Goal: Check status: Check status

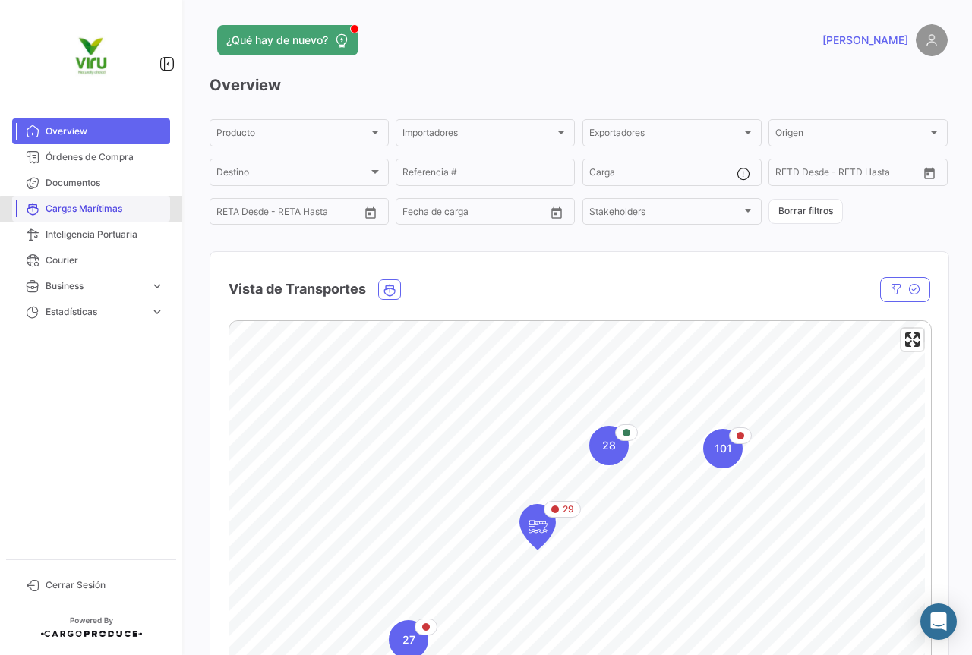
click at [102, 210] on span "Cargas Marítimas" at bounding box center [105, 209] width 118 height 14
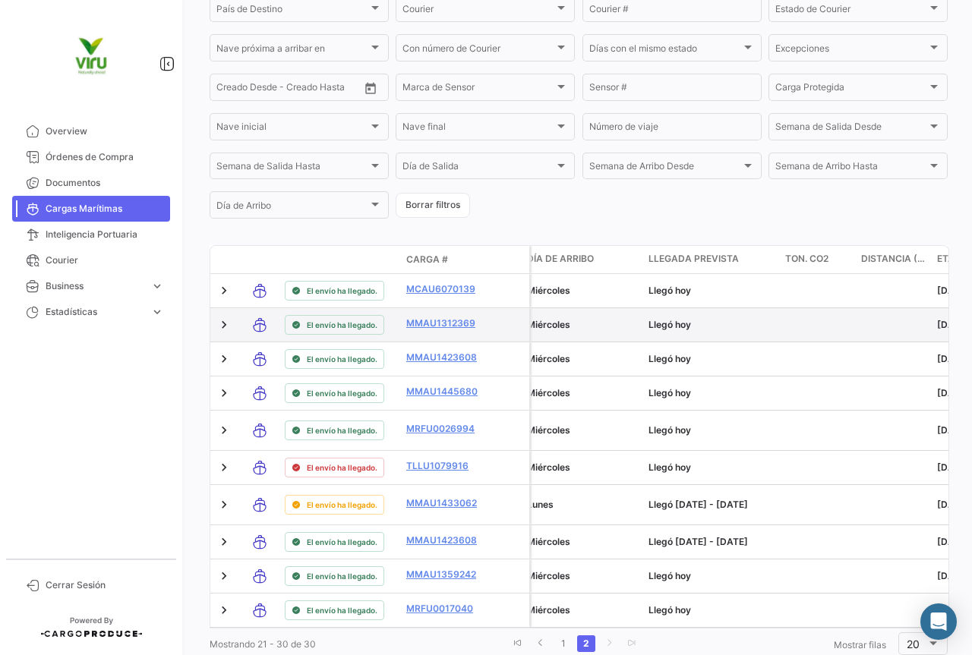
scroll to position [492, 0]
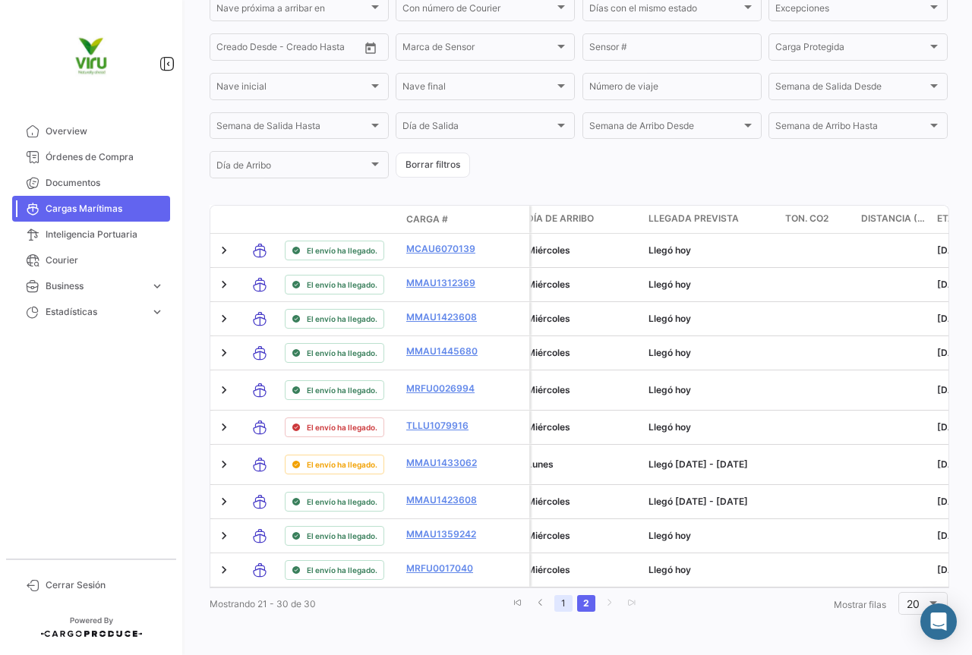
click at [557, 601] on link "1" at bounding box center [563, 603] width 18 height 17
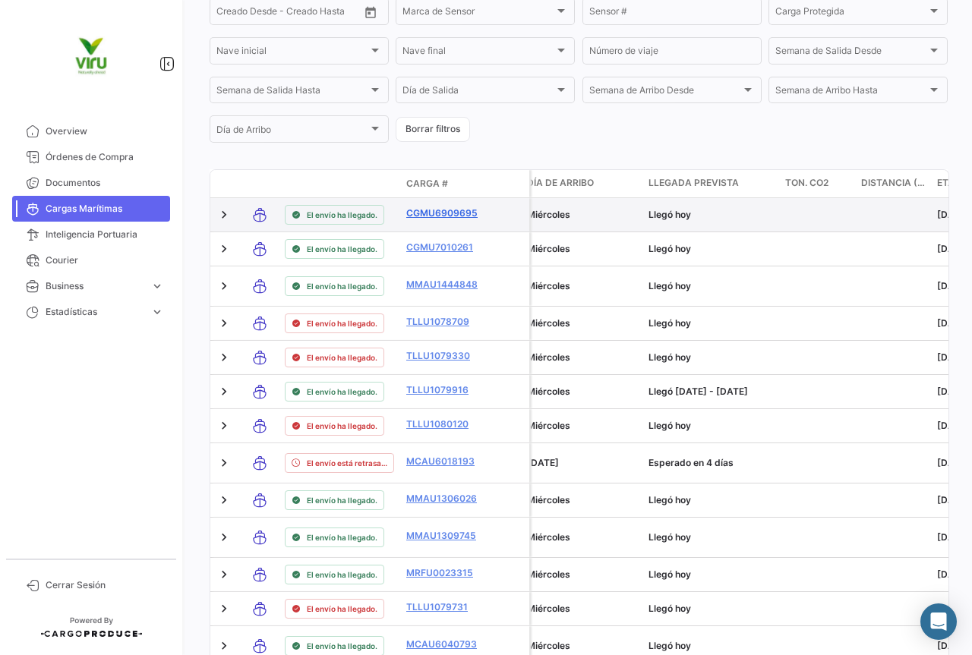
click at [445, 219] on link "CGMU6909695" at bounding box center [445, 213] width 79 height 14
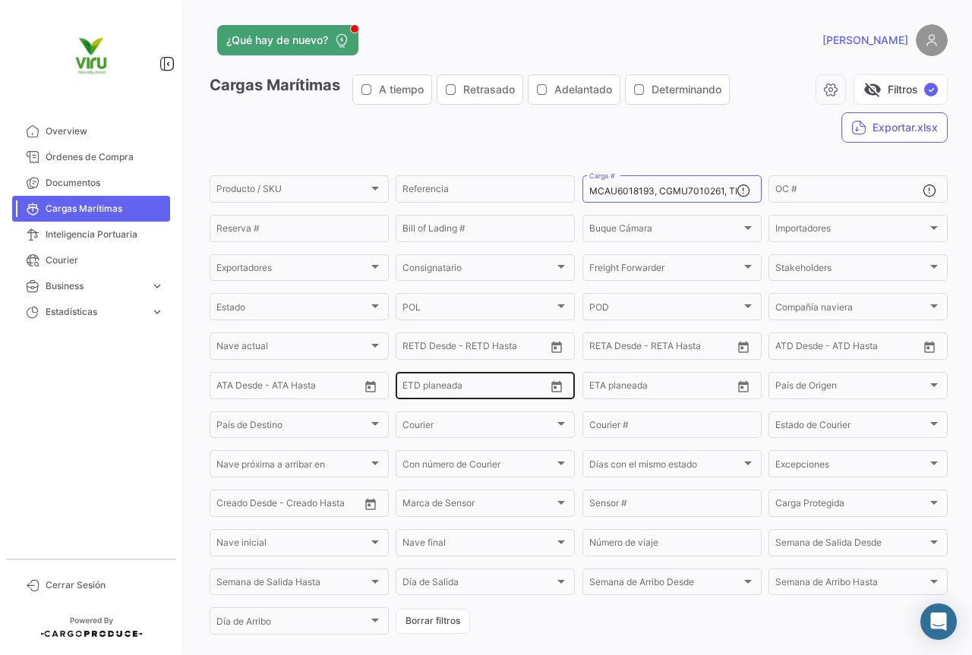
drag, startPoint x: 440, startPoint y: 622, endPoint x: 540, endPoint y: 386, distance: 256.5
click at [440, 622] on button "Borrar filtros" at bounding box center [433, 621] width 74 height 25
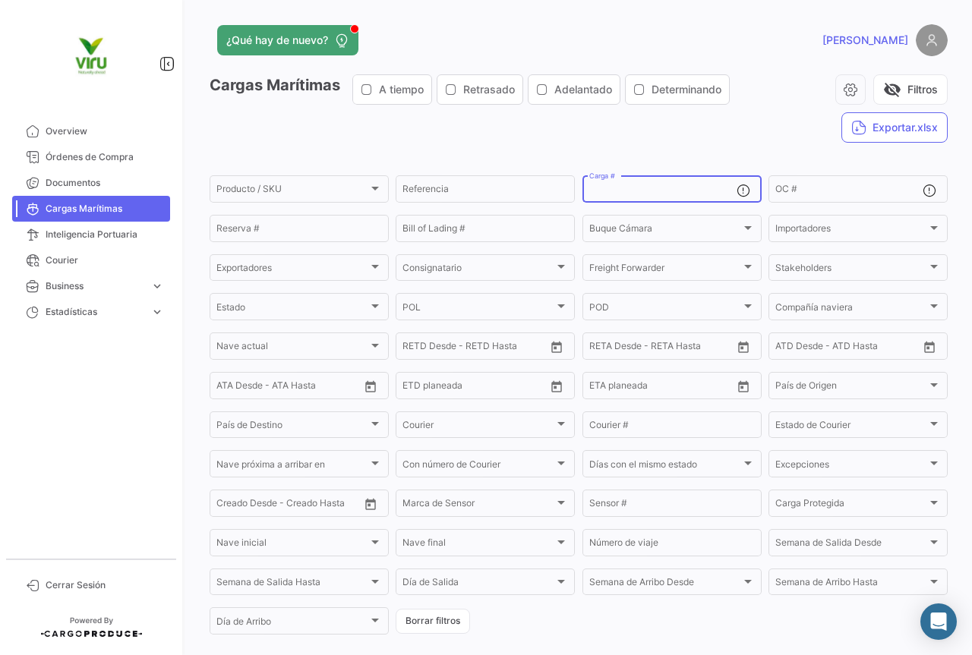
click at [610, 191] on input "Carga #" at bounding box center [662, 191] width 147 height 11
paste input "MCAU6018193"
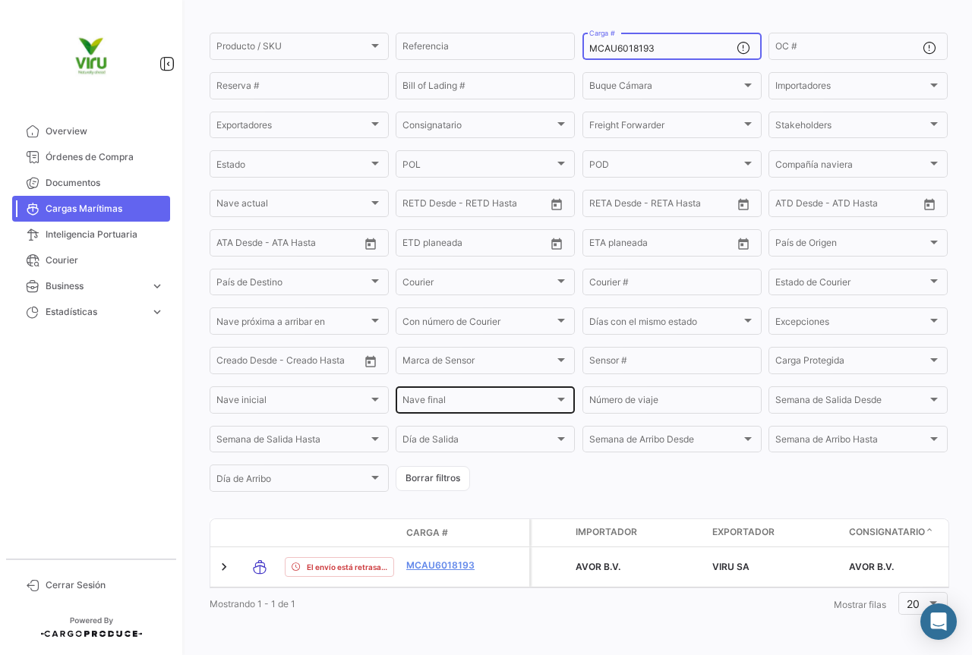
scroll to position [148, 0]
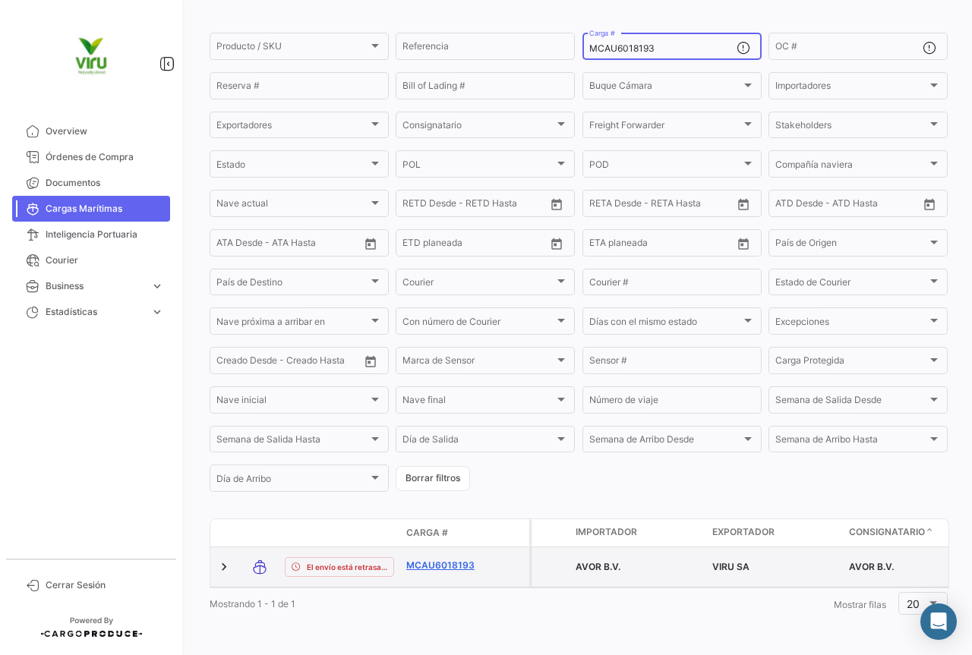
type input "MCAU6018193"
click at [420, 559] on link "MCAU6018193" at bounding box center [445, 566] width 79 height 14
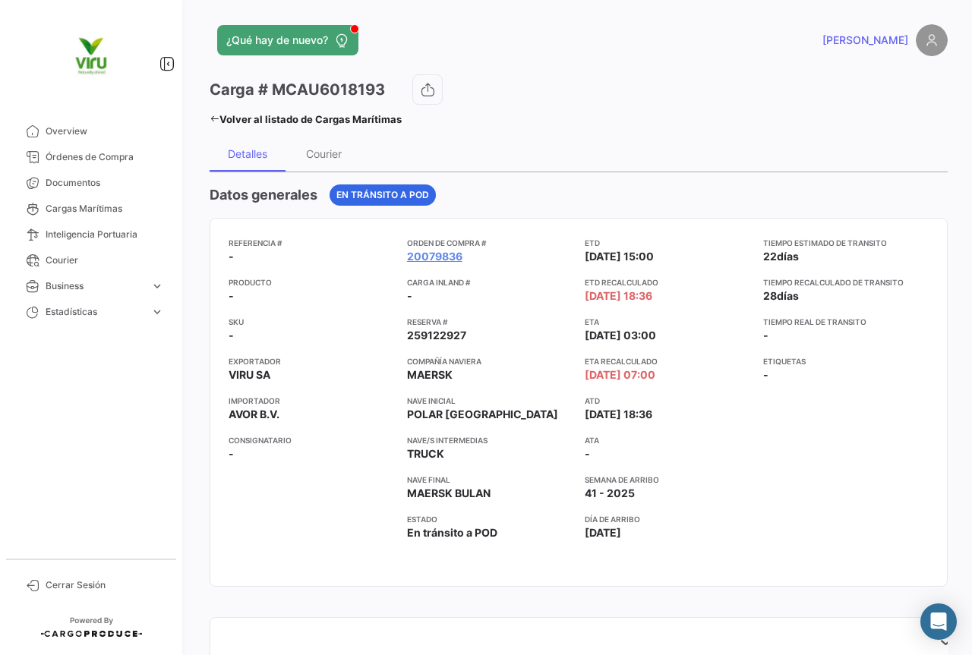
click at [854, 525] on div "Tiempo estimado de transito 22 días Tiempo recalculado de transito 28 días Tiem…" at bounding box center [846, 402] width 166 height 331
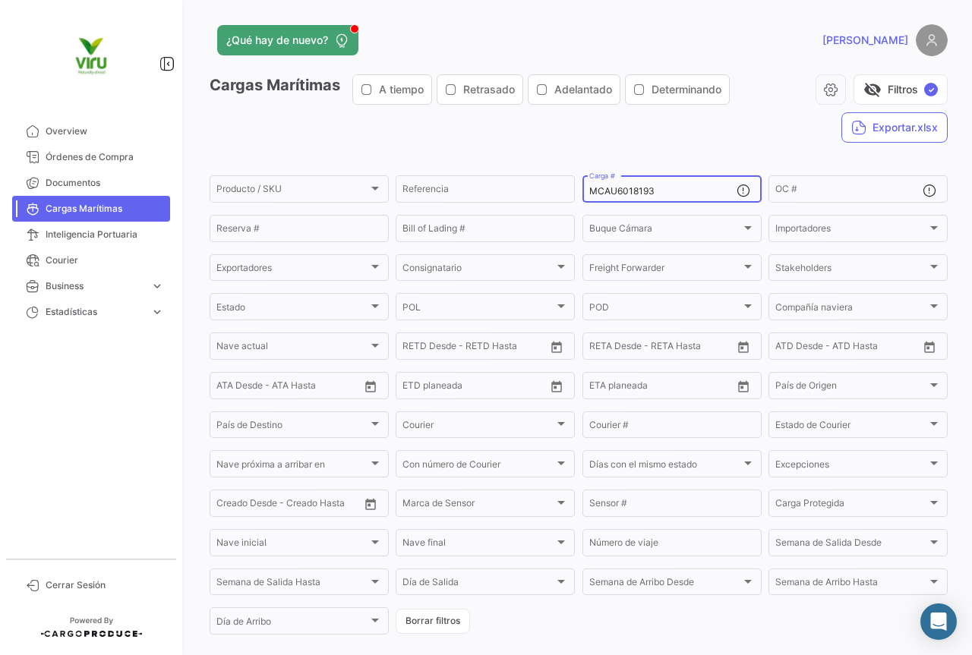
drag, startPoint x: 678, startPoint y: 197, endPoint x: 630, endPoint y: 196, distance: 47.8
click at [630, 196] on div "MCAU6018193 Carga #" at bounding box center [662, 188] width 147 height 30
drag, startPoint x: 663, startPoint y: 194, endPoint x: 563, endPoint y: 194, distance: 100.2
click at [0, 0] on div "Producto / SKU Producto / SKU Referencia MCAU6018193 Carga # OC # Reserva # Bil…" at bounding box center [0, 0] width 0 height 0
paste input "CGMU7010261"
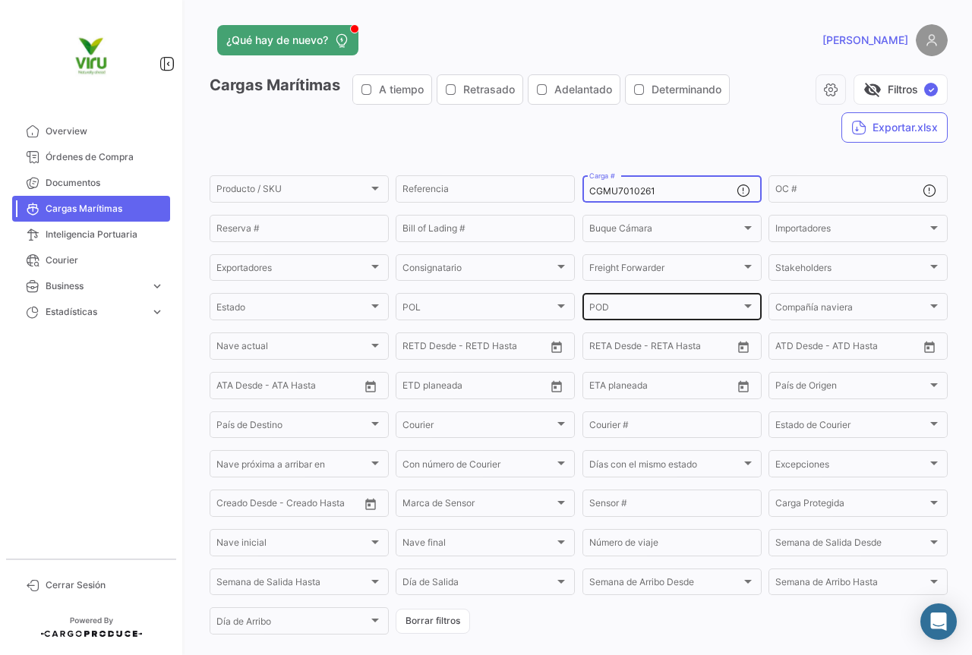
scroll to position [148, 0]
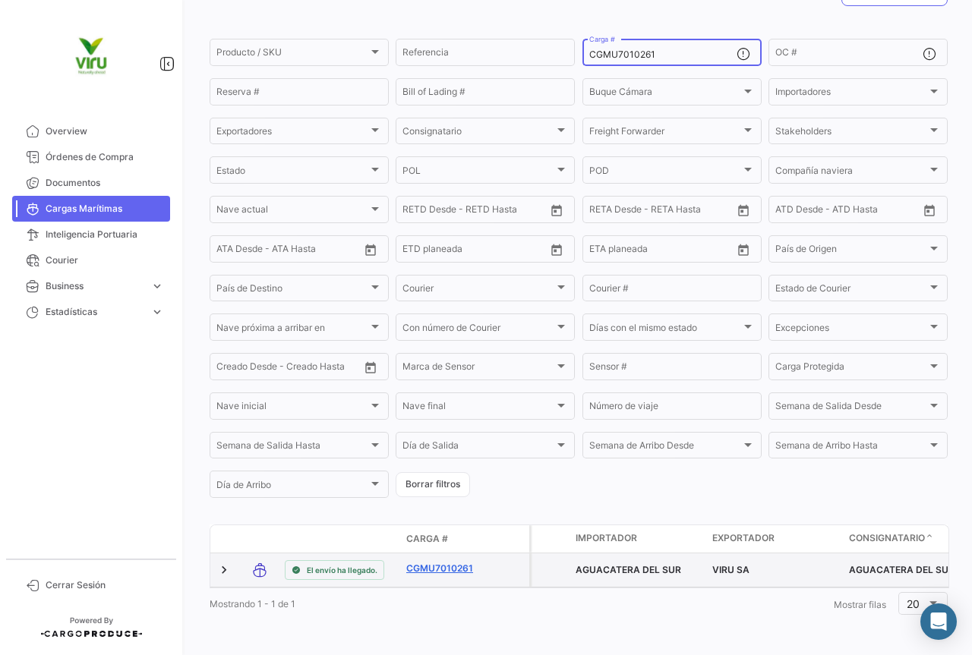
type input "CGMU7010261"
click at [452, 562] on link "CGMU7010261" at bounding box center [445, 569] width 79 height 14
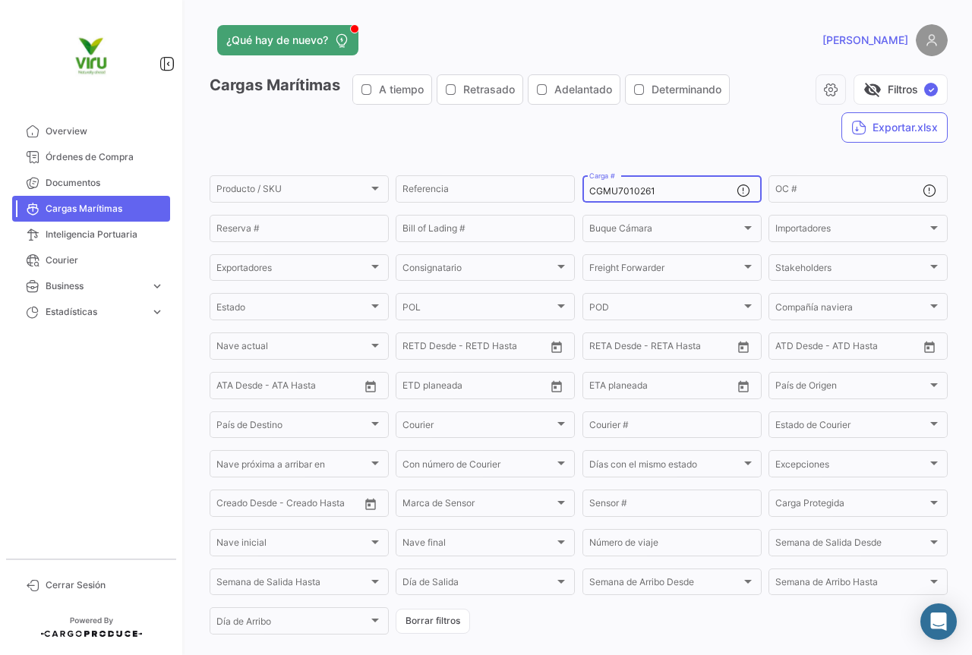
drag, startPoint x: 676, startPoint y: 188, endPoint x: 578, endPoint y: 203, distance: 98.3
click at [582, 203] on mat-form-field "CGMU7010261 Carga #" at bounding box center [671, 189] width 179 height 32
paste input "TLLU1078709"
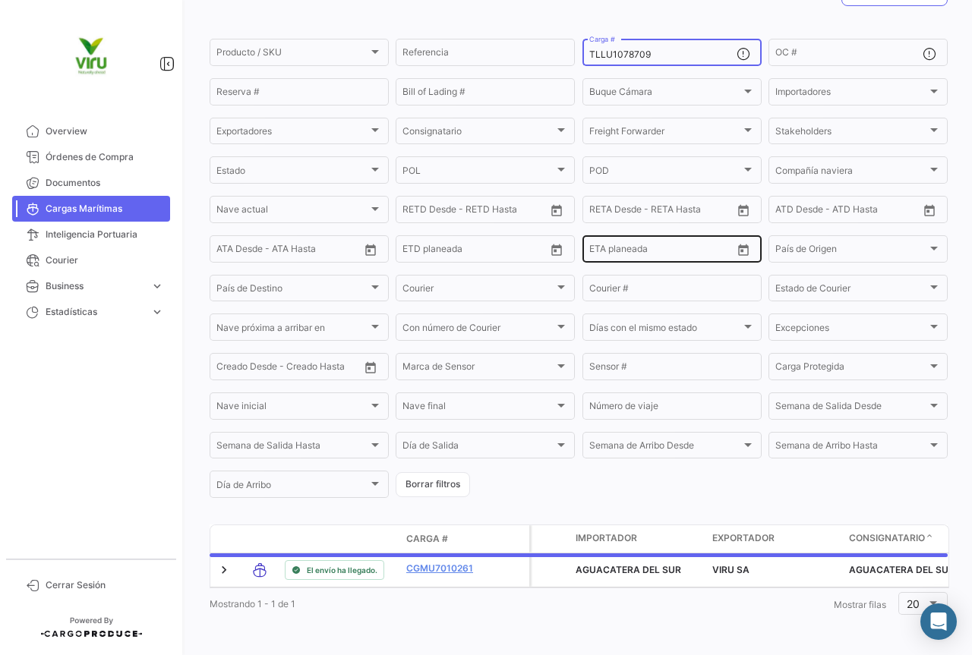
scroll to position [148, 0]
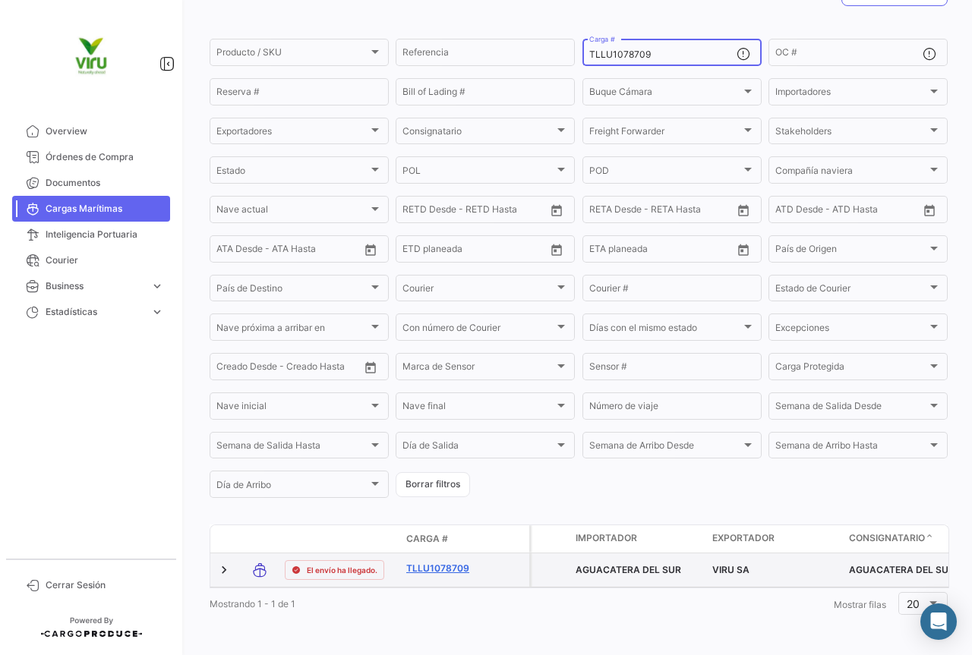
type input "TLLU1078709"
click at [444, 562] on link "TLLU1078709" at bounding box center [445, 569] width 79 height 14
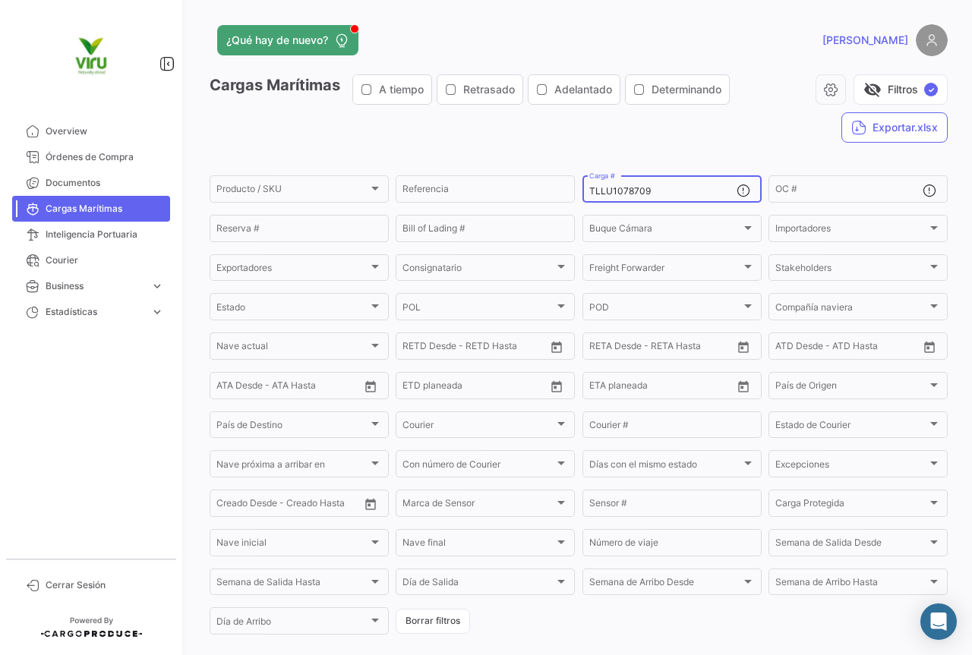
drag, startPoint x: 685, startPoint y: 194, endPoint x: 585, endPoint y: 195, distance: 99.4
click at [589, 195] on input "TLLU1078709" at bounding box center [662, 191] width 147 height 11
paste input "80120"
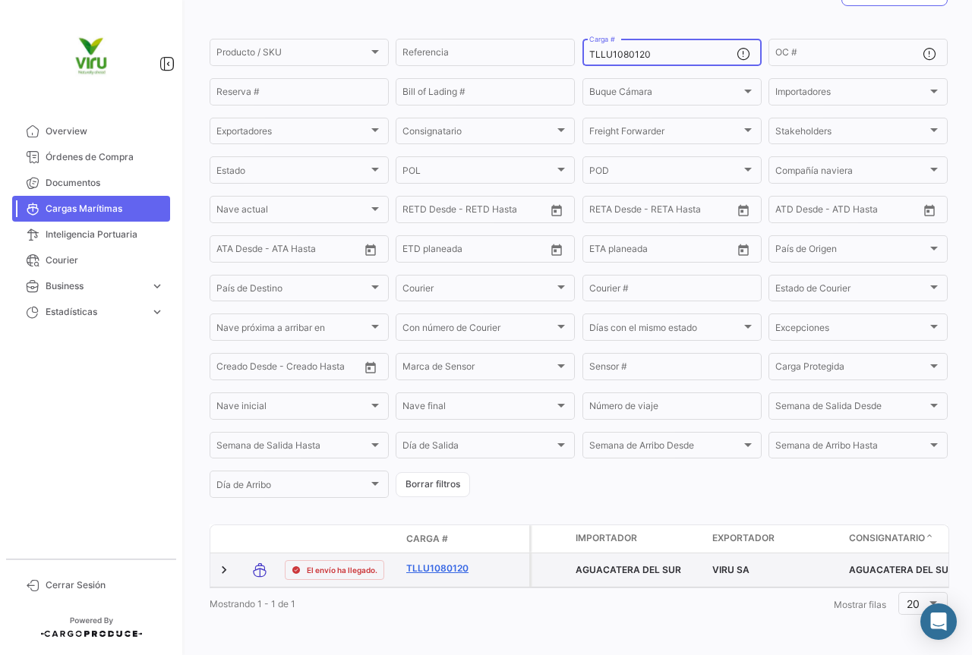
type input "TLLU1080120"
click at [461, 562] on link "TLLU1080120" at bounding box center [445, 569] width 79 height 14
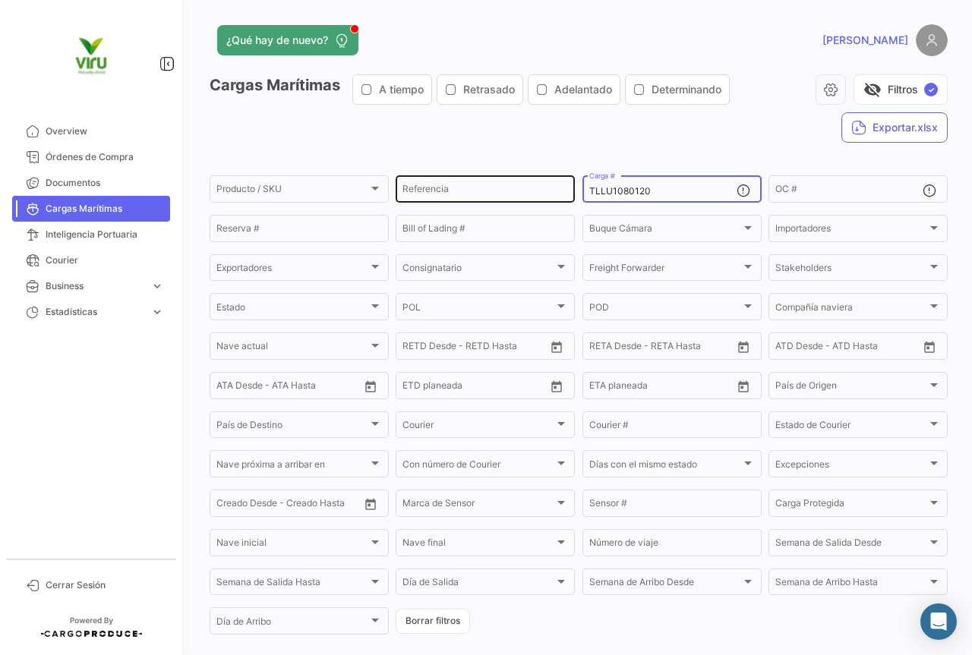
drag, startPoint x: 671, startPoint y: 194, endPoint x: 569, endPoint y: 192, distance: 102.5
click at [0, 0] on div "Producto / SKU Producto / SKU Referencia TLLU1080120 Carga # OC # Reserva # Bil…" at bounding box center [0, 0] width 0 height 0
paste input "CGMU6909695"
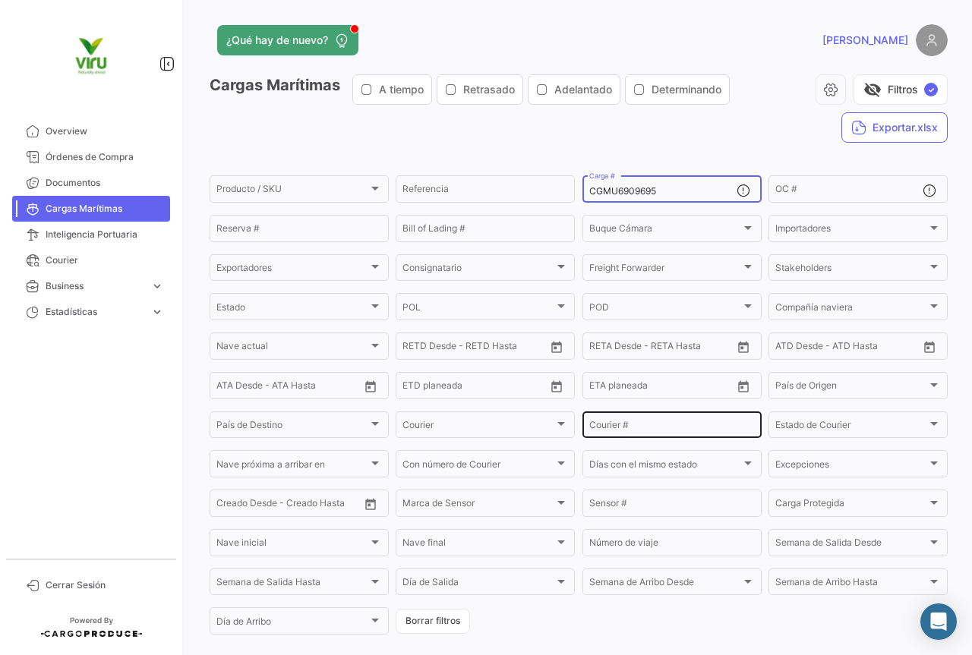
scroll to position [148, 0]
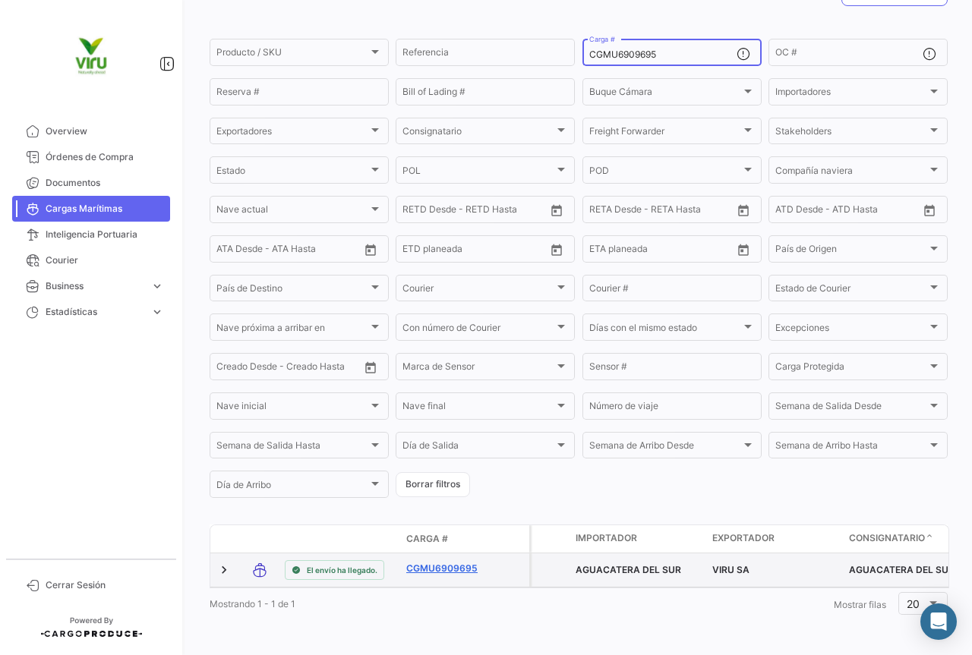
type input "CGMU6909695"
click at [445, 562] on link "CGMU6909695" at bounding box center [445, 569] width 79 height 14
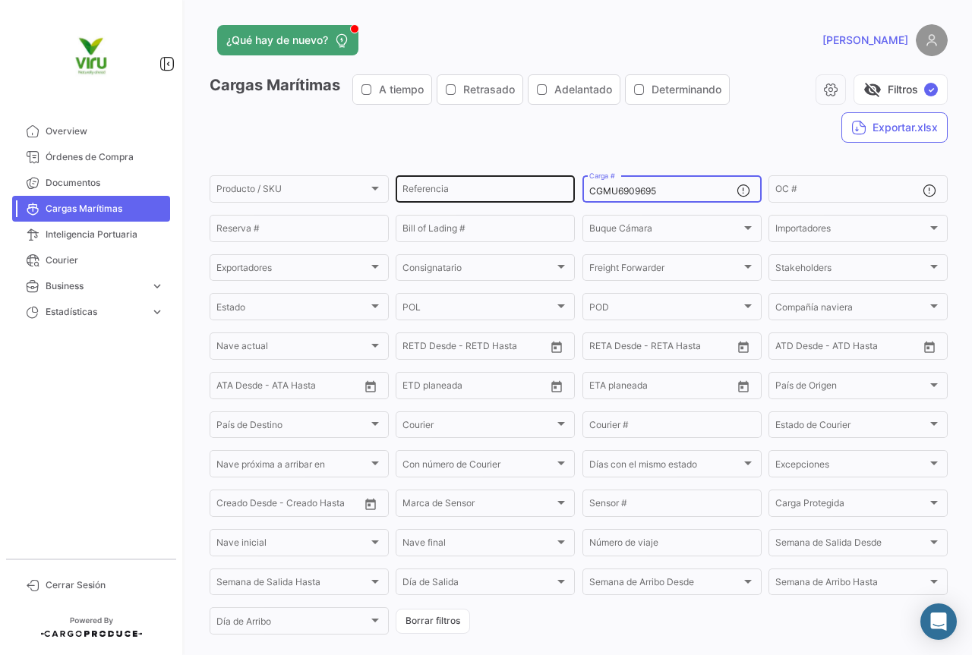
drag, startPoint x: 679, startPoint y: 188, endPoint x: 566, endPoint y: 194, distance: 112.6
click at [0, 0] on div "Producto / SKU Producto / SKU Referencia CGMU6909695 Carga # OC # Reserva # Bil…" at bounding box center [0, 0] width 0 height 0
paste input "TLLU1079330"
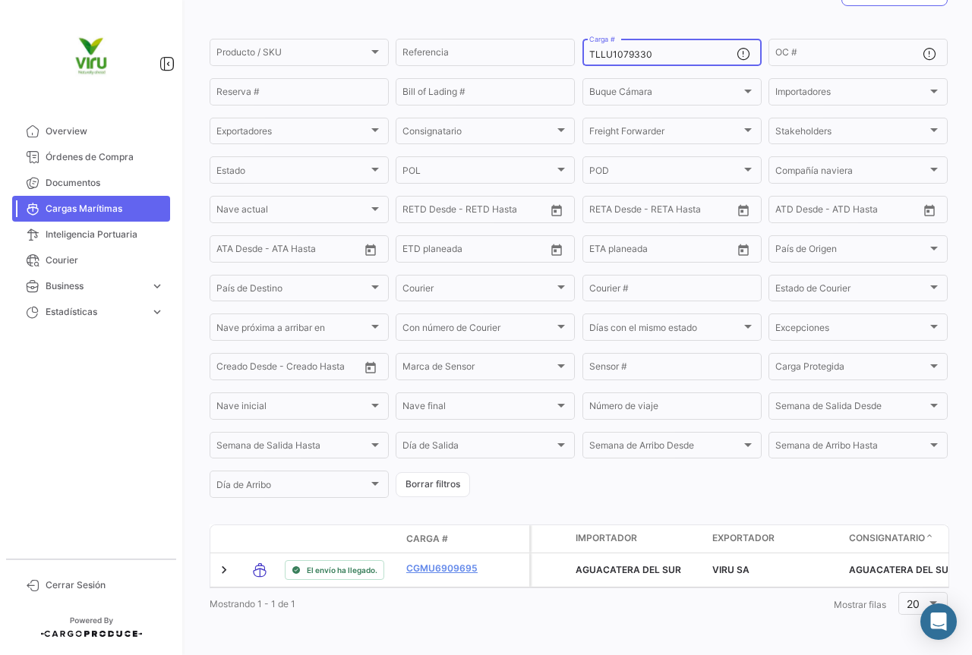
scroll to position [154, 0]
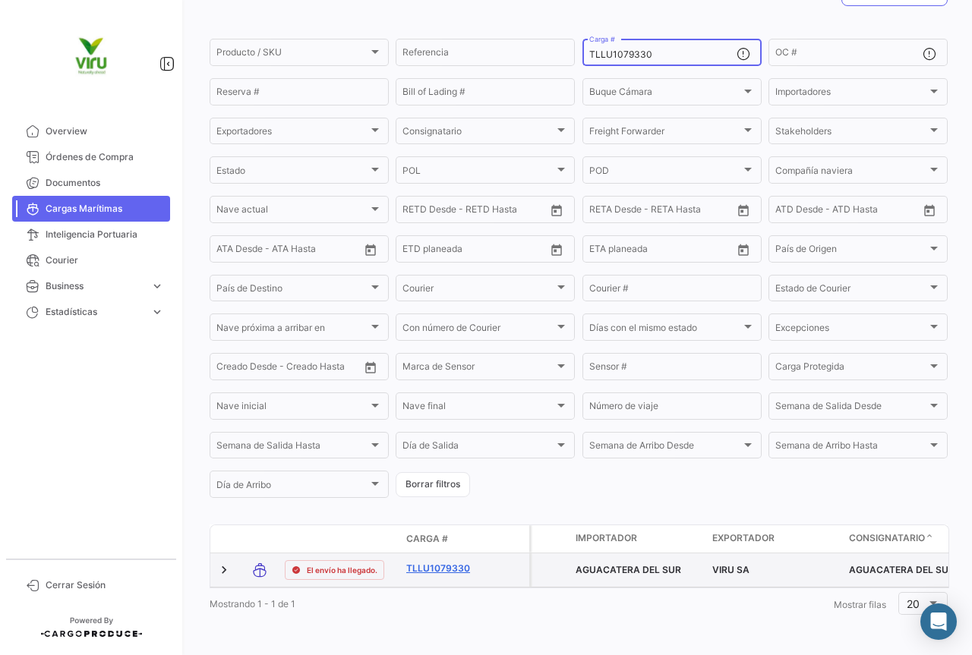
type input "TLLU1079330"
click at [449, 562] on link "TLLU1079330" at bounding box center [445, 569] width 79 height 14
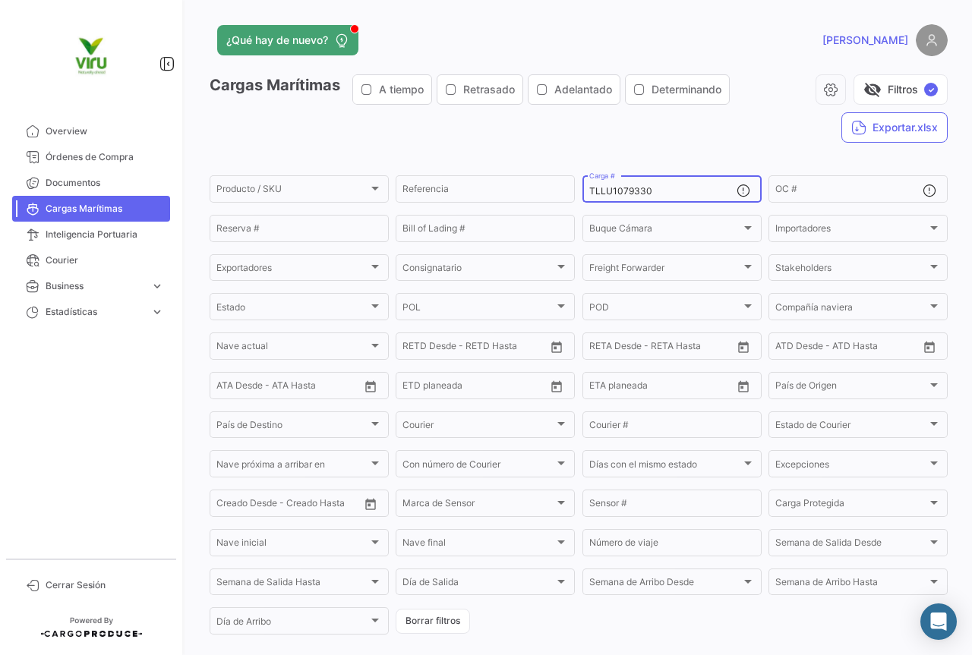
drag, startPoint x: 685, startPoint y: 194, endPoint x: 581, endPoint y: 202, distance: 103.6
click at [582, 202] on div "TLLU1079330 Carga #" at bounding box center [671, 188] width 179 height 30
paste input "CGMU6947714"
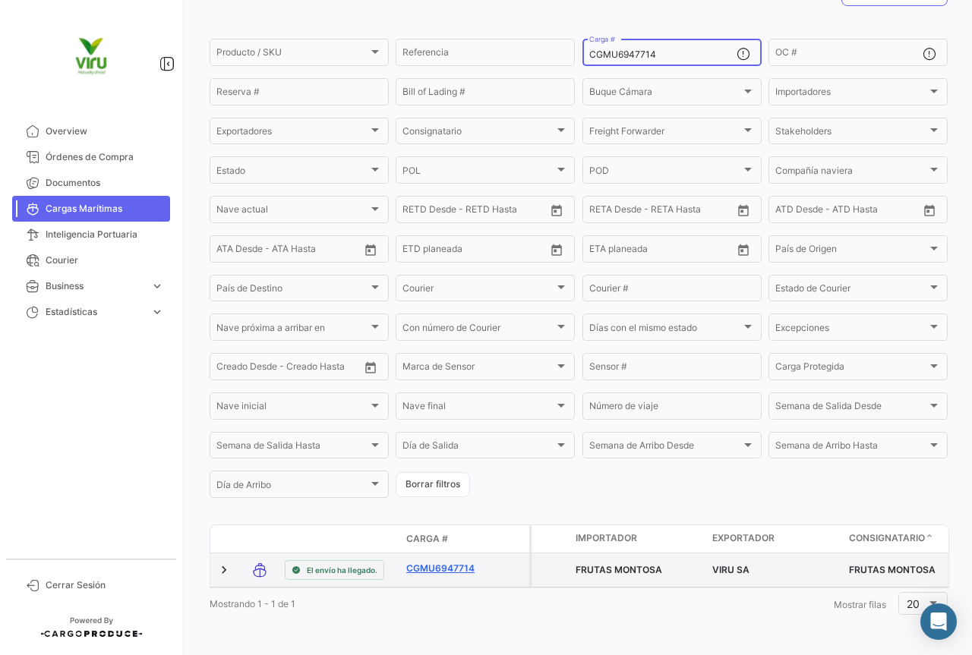
type input "CGMU6947714"
click at [441, 562] on link "CGMU6947714" at bounding box center [445, 569] width 79 height 14
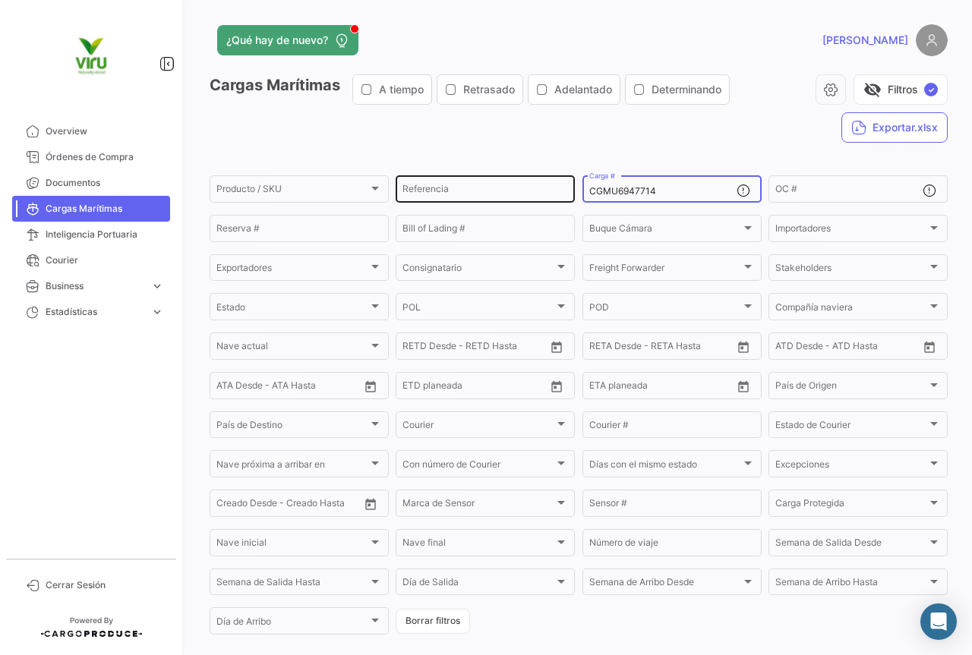
drag, startPoint x: 689, startPoint y: 190, endPoint x: 560, endPoint y: 191, distance: 128.3
click at [0, 0] on div "Producto / SKU Producto / SKU Referencia CGMU6947714 Carga # OC # Reserva # Bil…" at bounding box center [0, 0] width 0 height 0
paste input "39405"
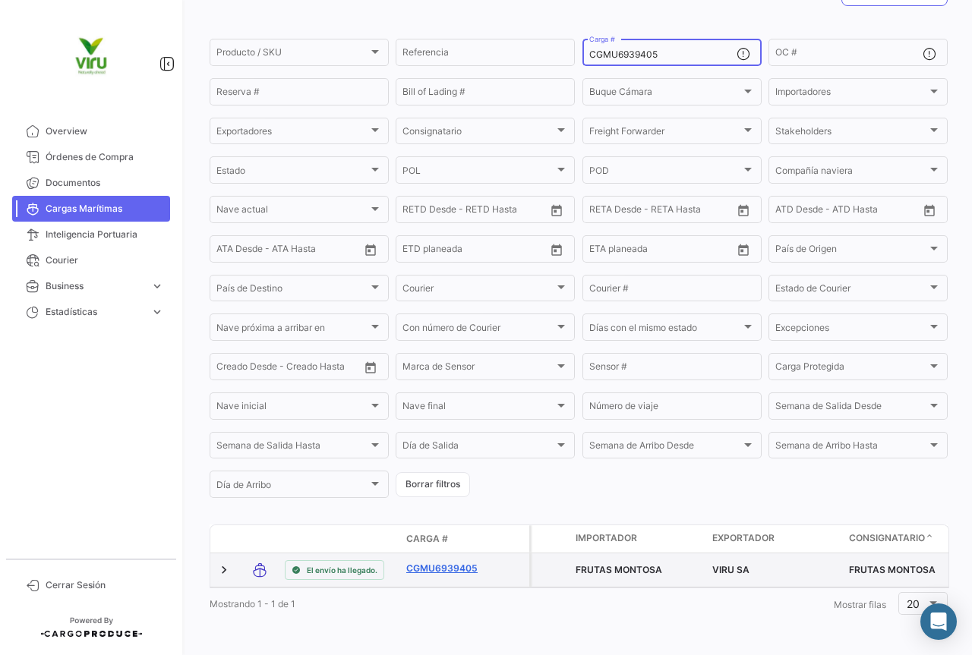
type input "CGMU6939405"
click at [462, 562] on link "CGMU6939405" at bounding box center [445, 569] width 79 height 14
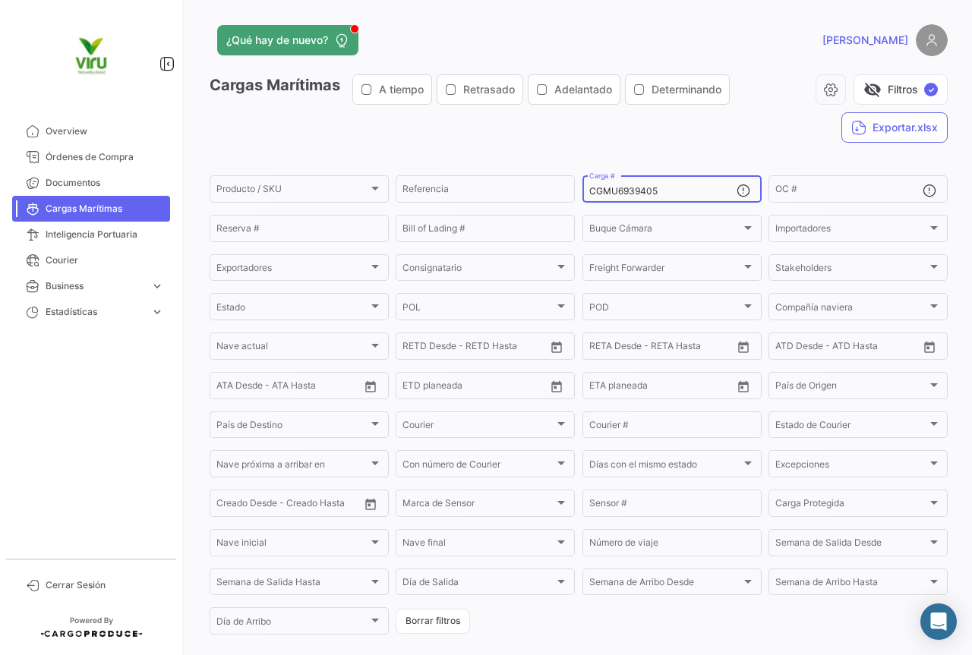
drag, startPoint x: 682, startPoint y: 191, endPoint x: 579, endPoint y: 191, distance: 103.2
click at [582, 191] on div "CGMU6939405 Carga #" at bounding box center [671, 188] width 179 height 30
paste input "7025282"
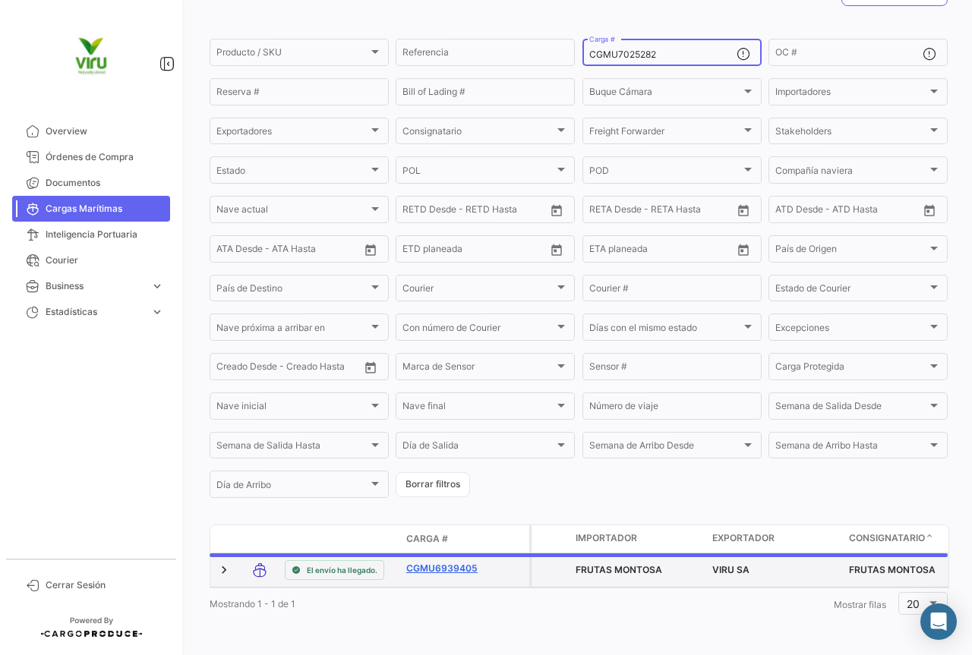
scroll to position [148, 0]
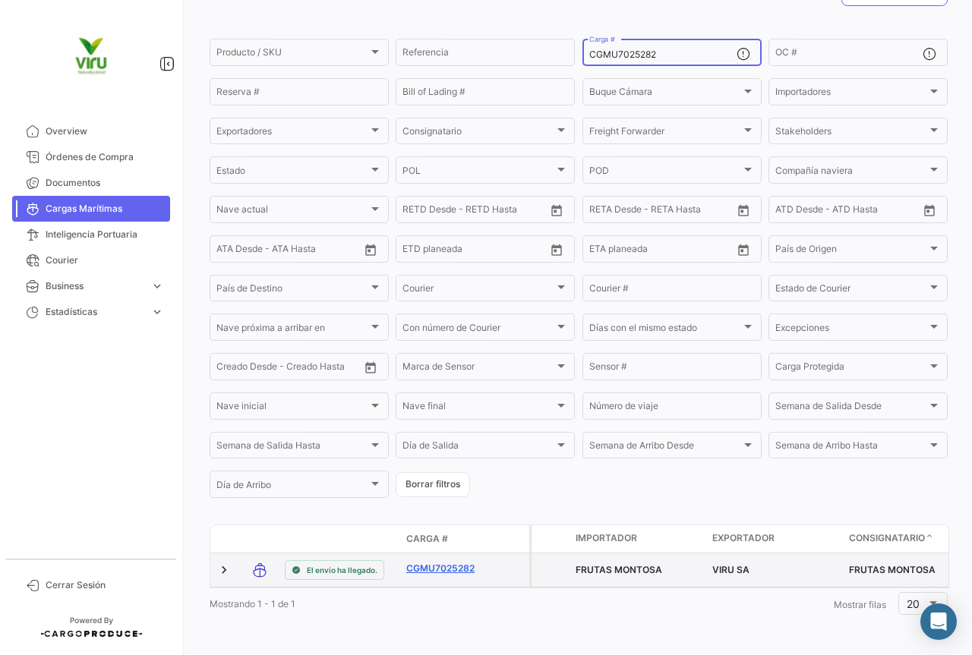
type input "CGMU7025282"
click at [470, 562] on link "CGMU7025282" at bounding box center [445, 569] width 79 height 14
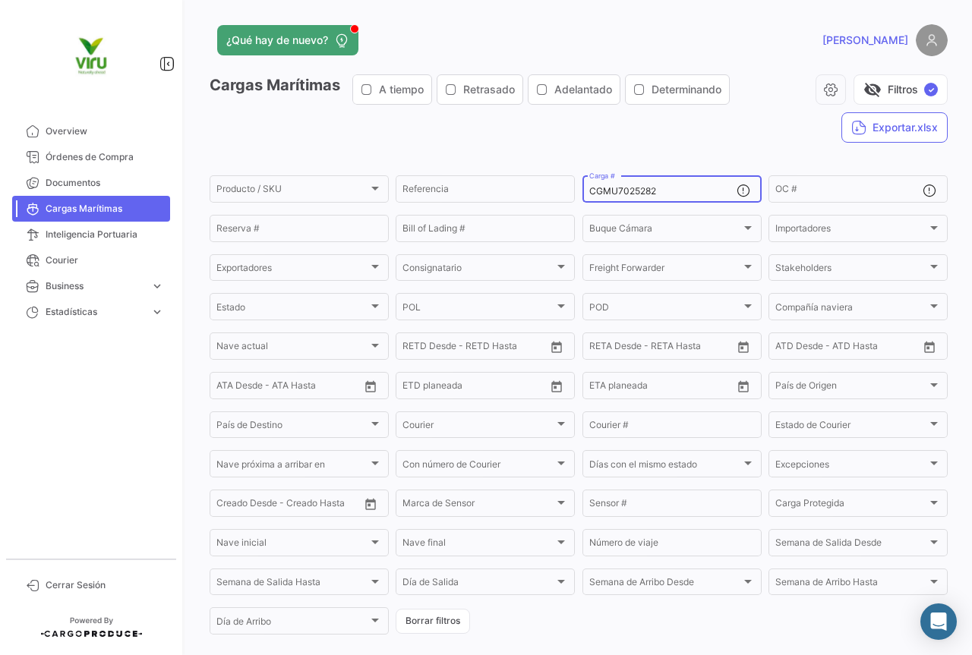
drag, startPoint x: 663, startPoint y: 192, endPoint x: 577, endPoint y: 184, distance: 86.9
click at [577, 184] on form "Producto / SKU Producto / SKU Referencia CGMU7025282 Carga # OC # Reserva # Bil…" at bounding box center [579, 405] width 738 height 464
paste input "TLLU1079916"
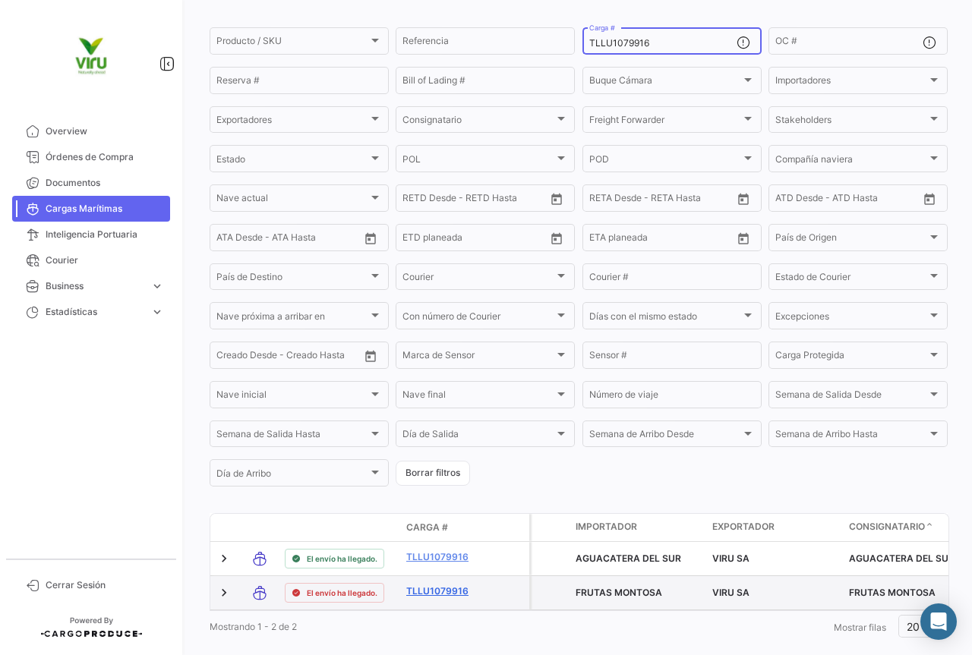
type input "TLLU1079916"
click at [431, 596] on link "TLLU1079916" at bounding box center [445, 592] width 79 height 14
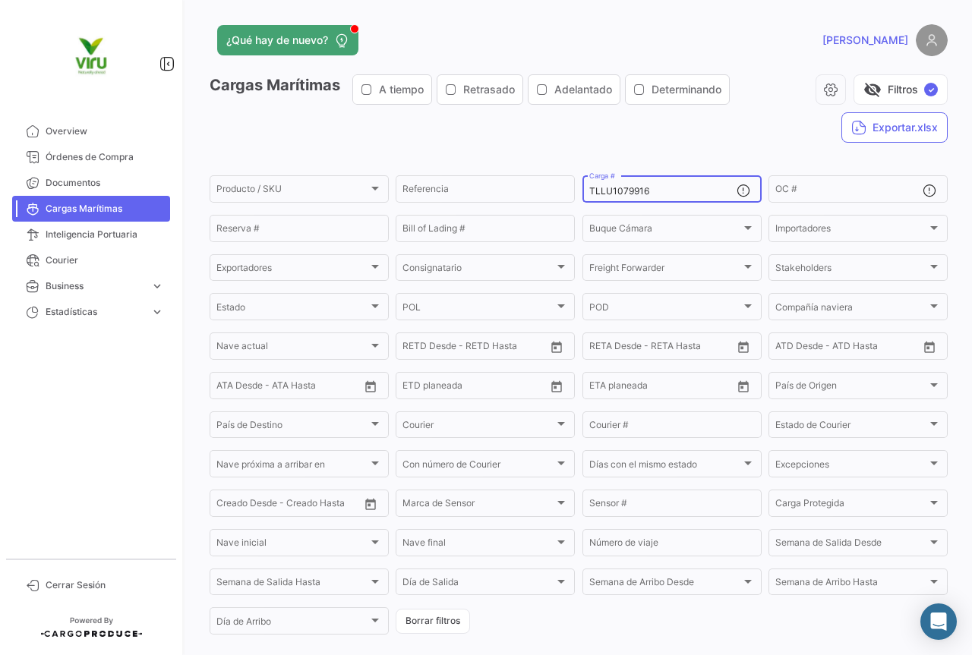
drag, startPoint x: 658, startPoint y: 194, endPoint x: 576, endPoint y: 187, distance: 82.3
click at [576, 187] on form "Producto / SKU Producto / SKU Referencia TLLU1079916 Carga # OC # Reserva # Bil…" at bounding box center [579, 405] width 738 height 464
paste input "MCAU6040793"
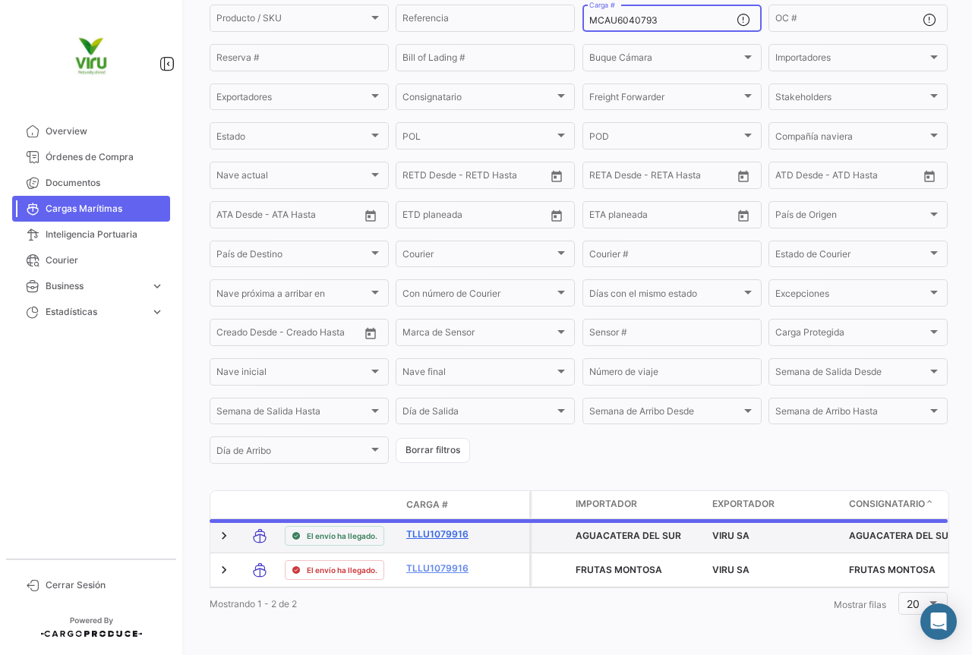
scroll to position [148, 0]
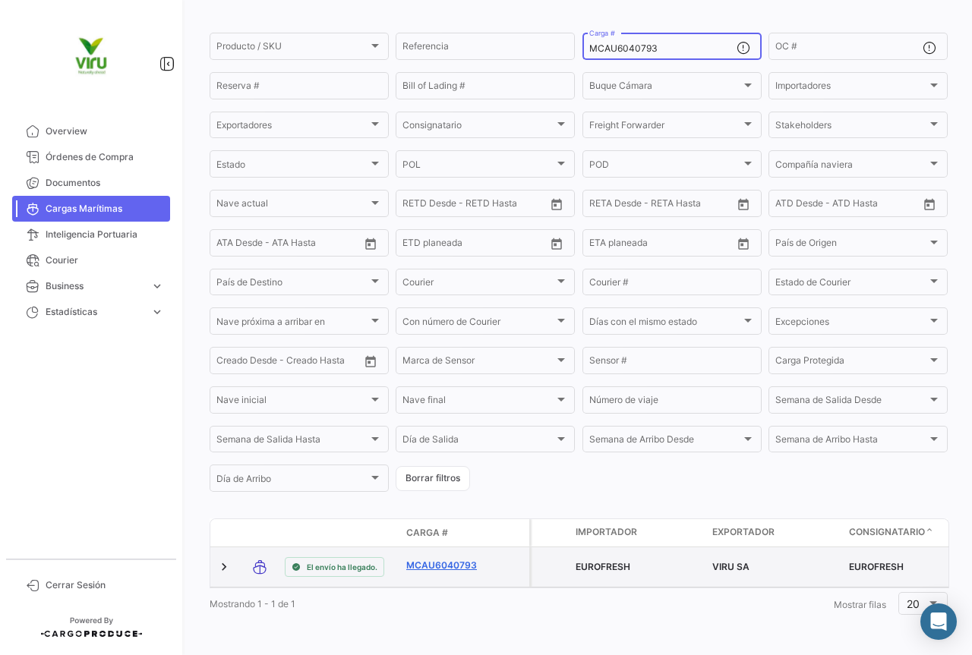
type input "MCAU6040793"
click at [462, 559] on link "MCAU6040793" at bounding box center [445, 566] width 79 height 14
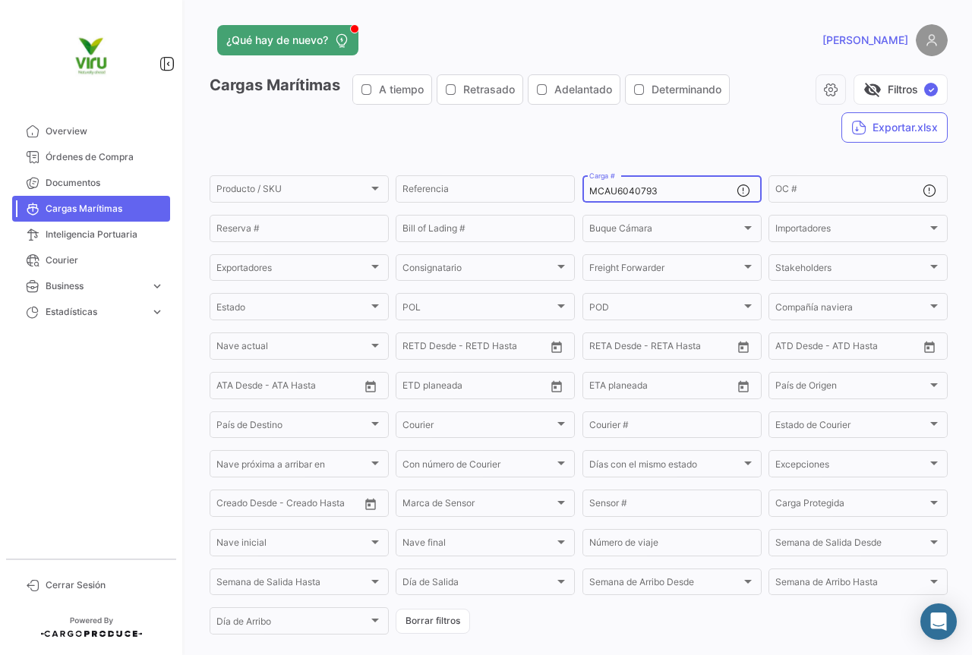
drag, startPoint x: 684, startPoint y: 190, endPoint x: 581, endPoint y: 189, distance: 103.2
click at [582, 189] on div "MCAU6040793 Carga #" at bounding box center [671, 188] width 179 height 30
paste input "TLLU1079731"
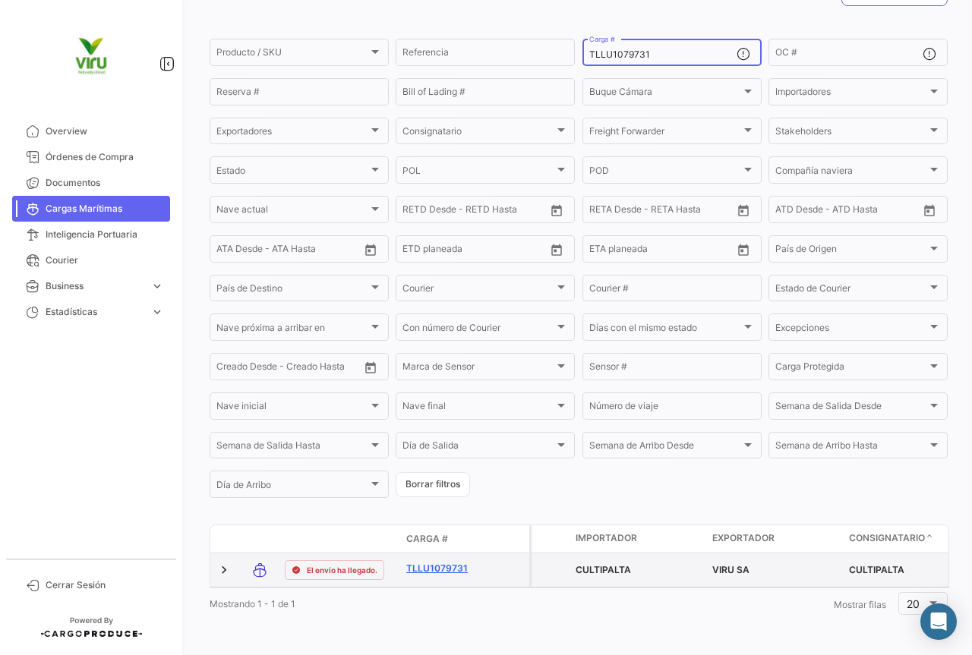
type input "TLLU1079731"
click at [455, 562] on link "TLLU1079731" at bounding box center [445, 569] width 79 height 14
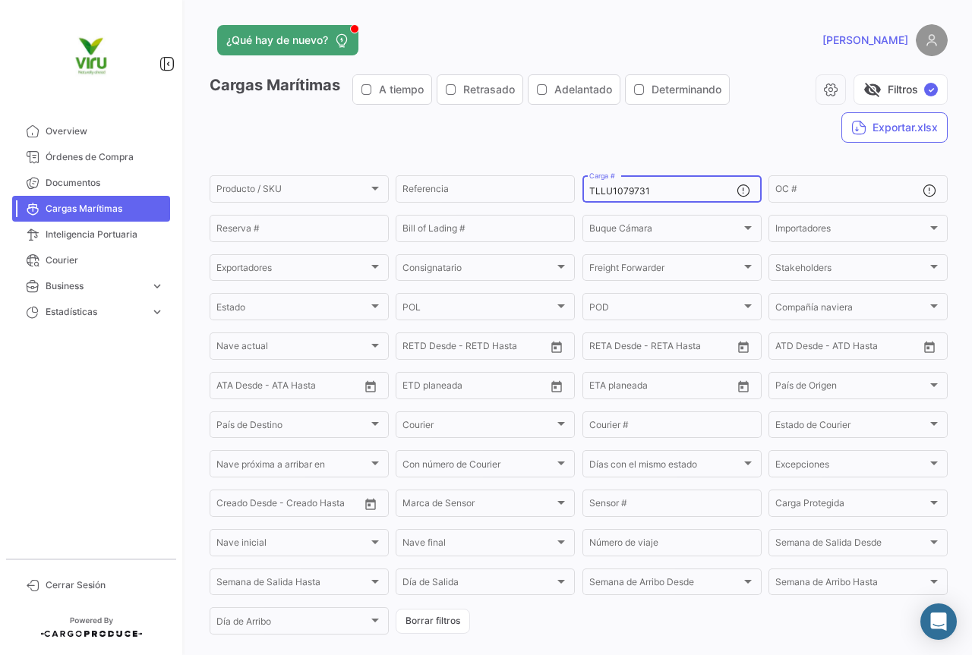
drag, startPoint x: 679, startPoint y: 191, endPoint x: 580, endPoint y: 194, distance: 99.5
click at [582, 194] on div "TLLU1079731 Carga #" at bounding box center [671, 188] width 179 height 30
paste input "MMAU1359242"
type input "MMAU1359242"
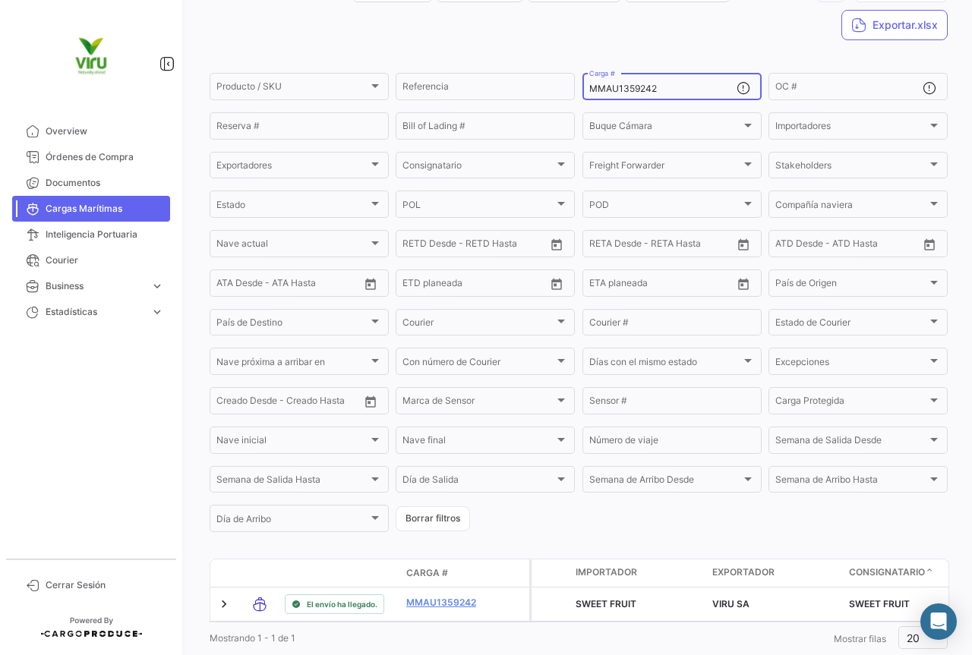
scroll to position [148, 0]
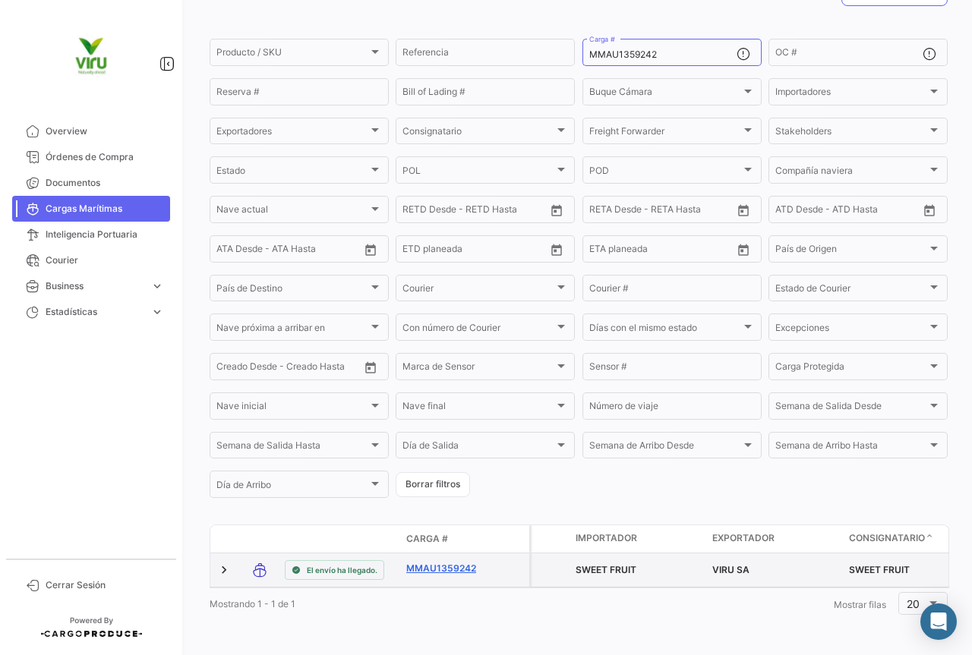
click at [462, 562] on link "MMAU1359242" at bounding box center [445, 569] width 79 height 14
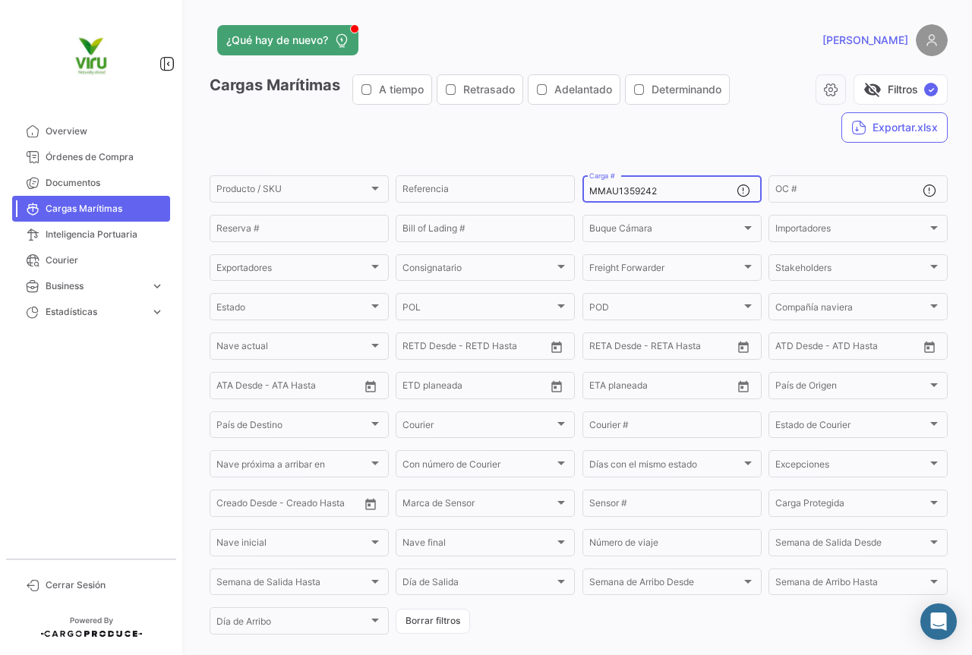
drag, startPoint x: 670, startPoint y: 186, endPoint x: 585, endPoint y: 185, distance: 85.8
click at [589, 185] on div "MMAU1359242 Carga #" at bounding box center [662, 188] width 147 height 30
paste input "CAU6070139"
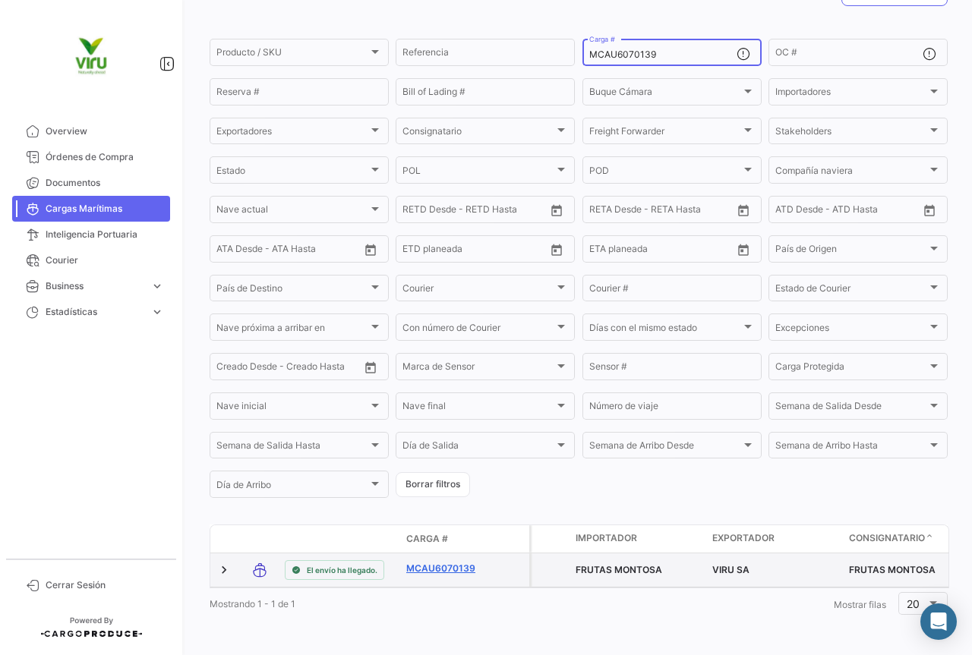
type input "MCAU6070139"
click at [439, 562] on link "MCAU6070139" at bounding box center [445, 569] width 79 height 14
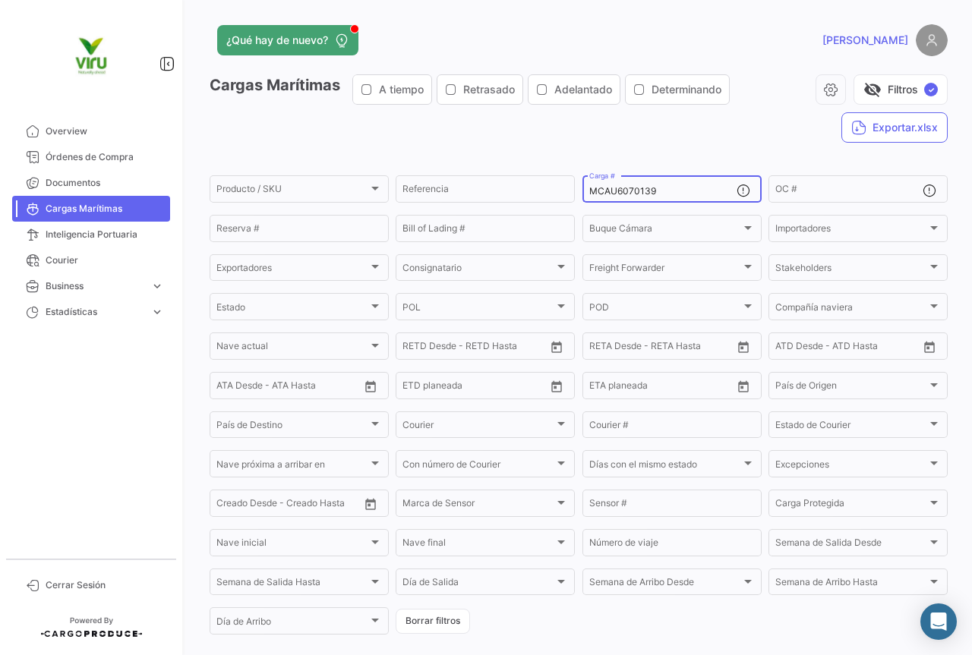
drag, startPoint x: 673, startPoint y: 192, endPoint x: 572, endPoint y: 192, distance: 101.0
click at [572, 192] on form "Producto / SKU Producto / SKU Referencia MCAU6070139 Carga # OC # Reserva # Bil…" at bounding box center [579, 405] width 738 height 464
paste input "MAU131236"
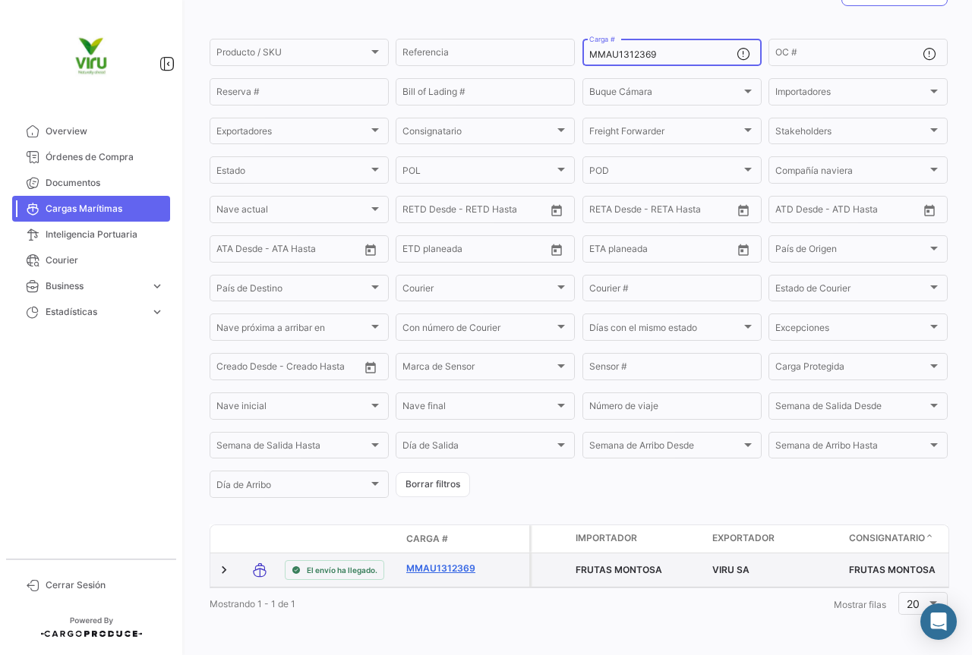
type input "MMAU1312369"
click at [436, 562] on link "MMAU1312369" at bounding box center [445, 569] width 79 height 14
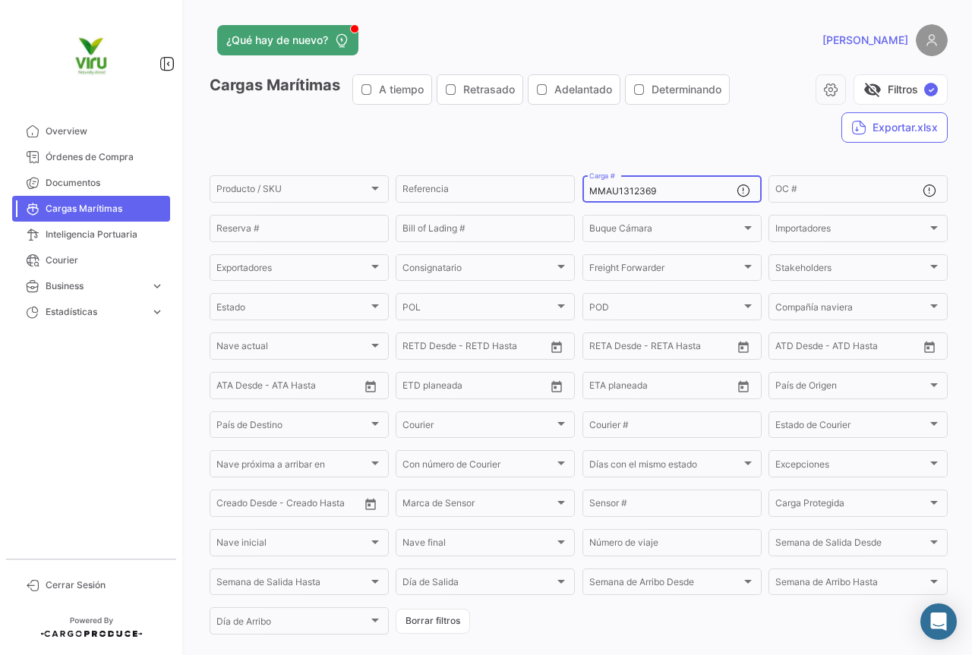
drag, startPoint x: 665, startPoint y: 189, endPoint x: 583, endPoint y: 191, distance: 82.0
click at [583, 191] on div "MMAU1312369 Carga #" at bounding box center [671, 188] width 179 height 30
paste input "423608"
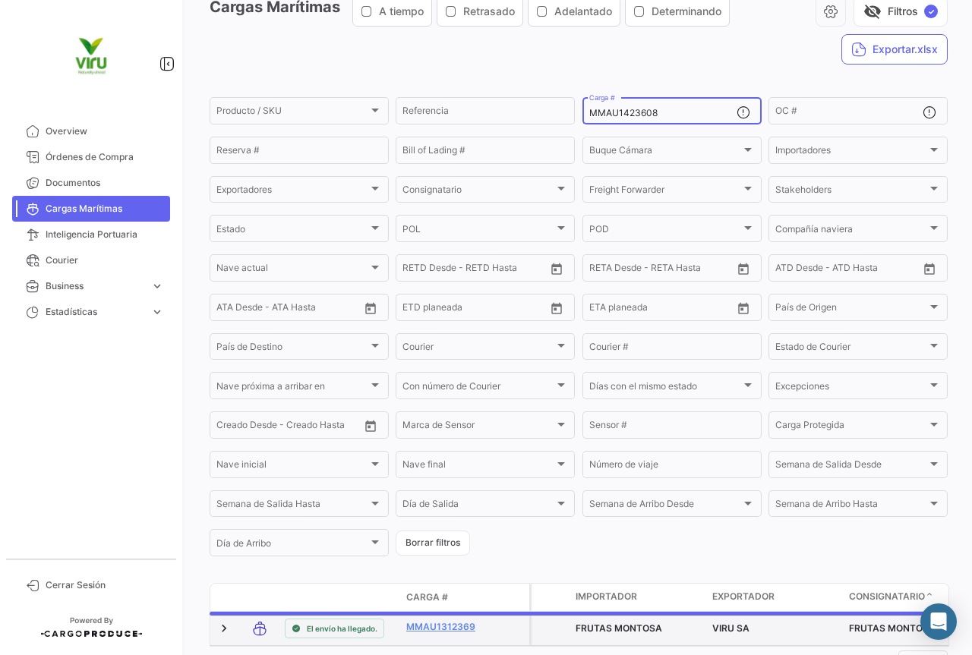
scroll to position [154, 0]
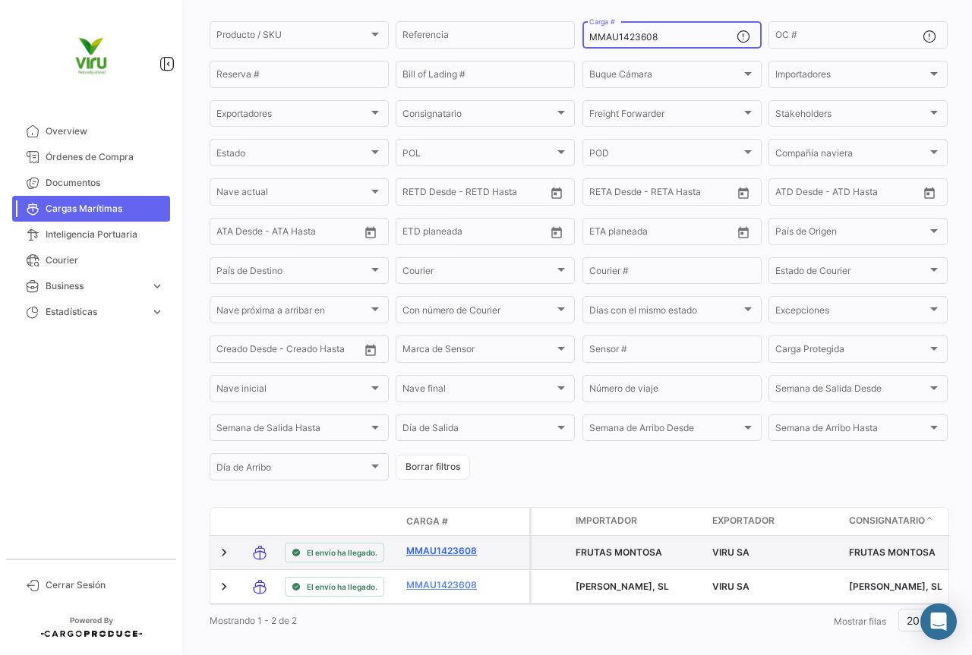
type input "MMAU1423608"
click at [451, 550] on link "MMAU1423608" at bounding box center [445, 551] width 79 height 14
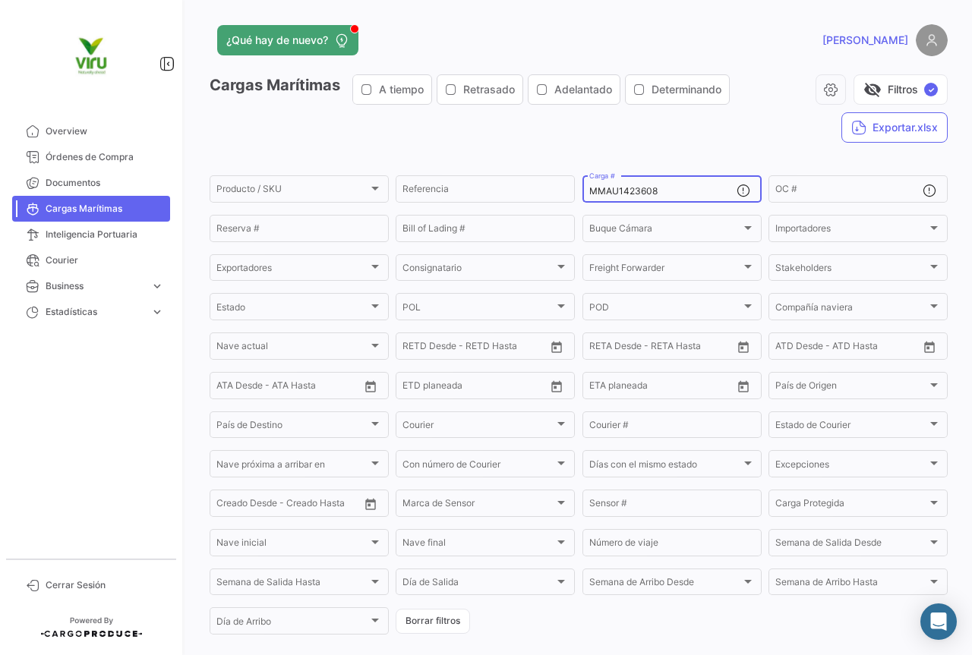
drag, startPoint x: 675, startPoint y: 188, endPoint x: 579, endPoint y: 187, distance: 95.7
click at [582, 187] on div "MMAU1423608 Carga #" at bounding box center [671, 188] width 179 height 30
paste input "45680"
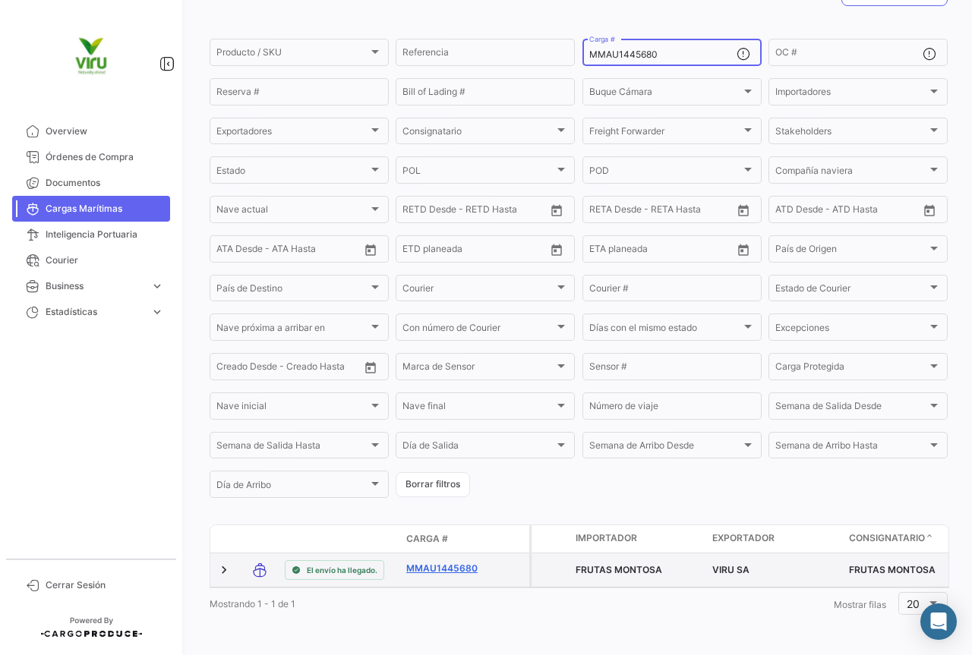
type input "MMAU1445680"
click at [459, 562] on link "MMAU1445680" at bounding box center [445, 569] width 79 height 14
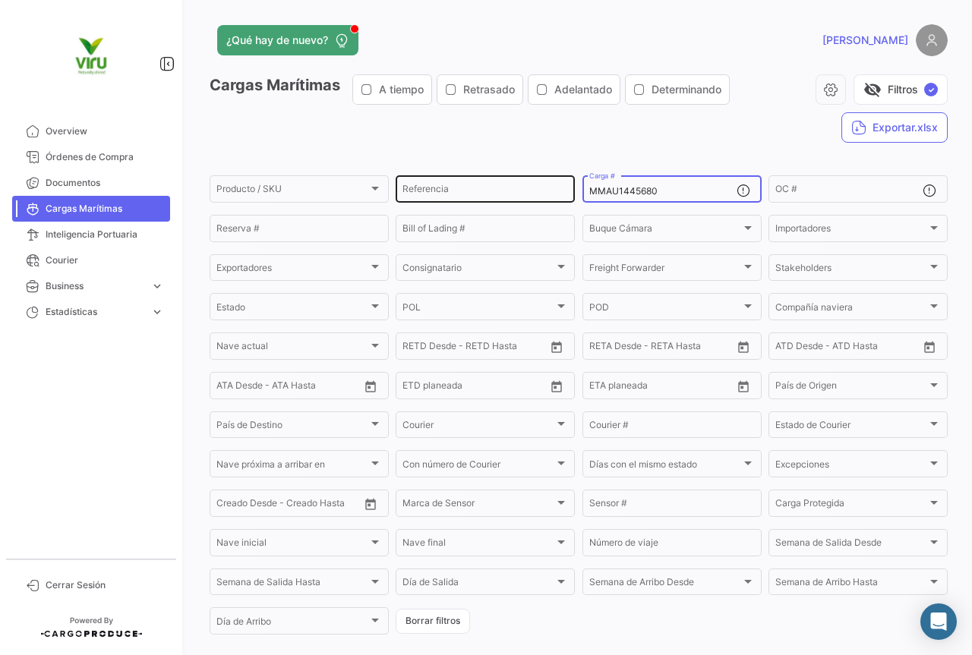
drag, startPoint x: 670, startPoint y: 194, endPoint x: 570, endPoint y: 191, distance: 99.5
click at [0, 0] on div "Producto / SKU Producto / SKU Referencia MMAU1445680 Carga # OC # Reserva # Bil…" at bounding box center [0, 0] width 0 height 0
paste input "RFU0026994"
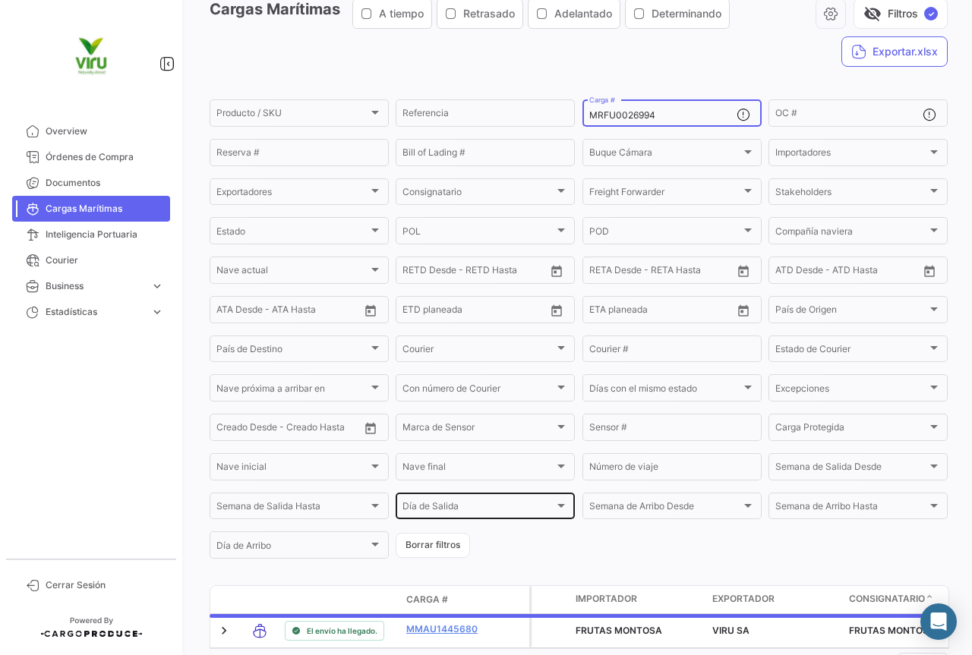
scroll to position [152, 0]
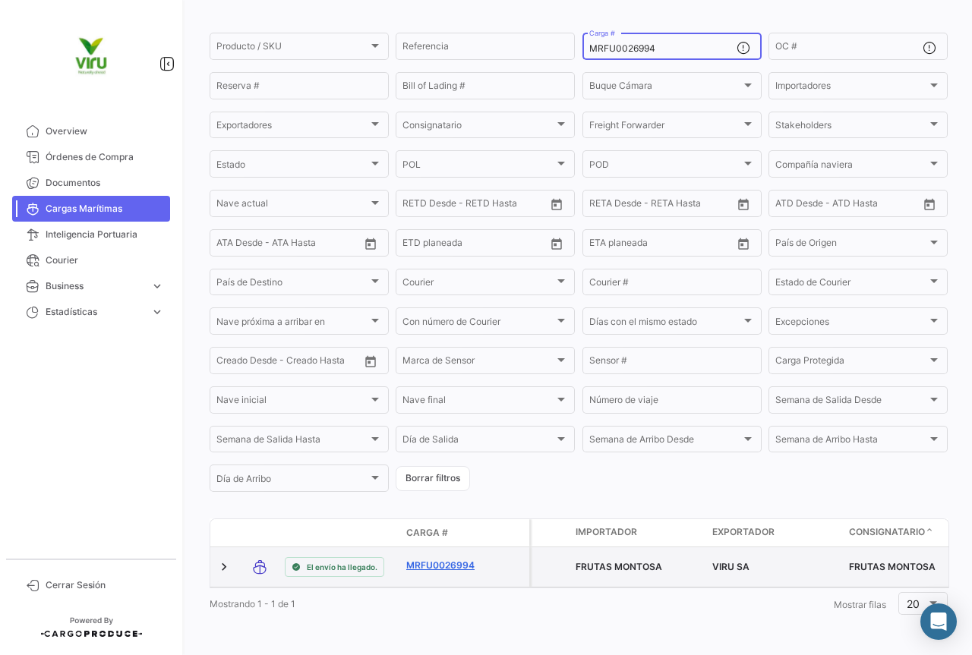
type input "MRFU0026994"
click at [462, 560] on link "MRFU0026994" at bounding box center [445, 566] width 79 height 14
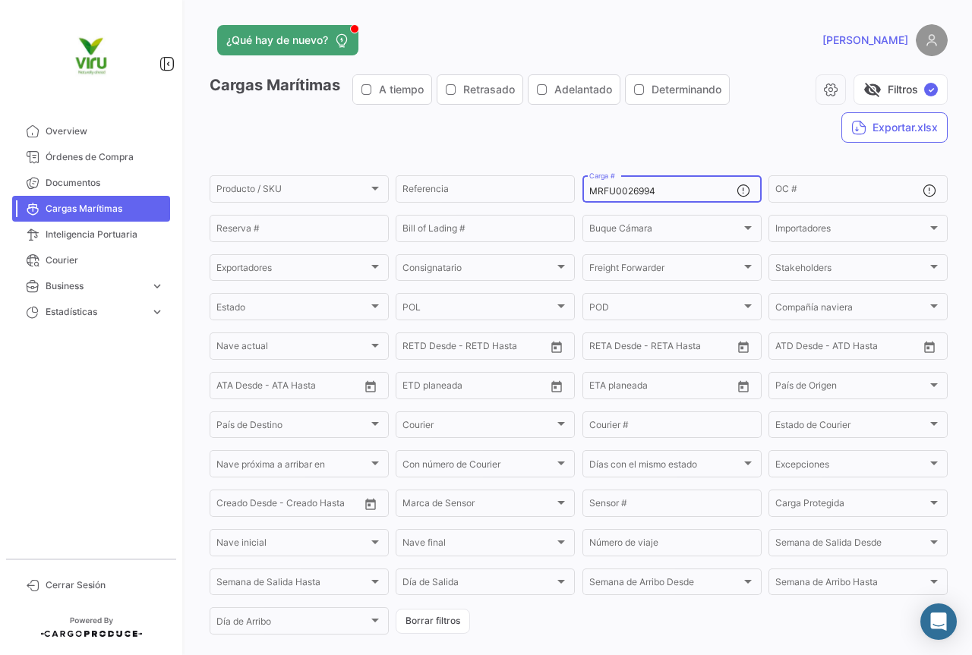
click at [623, 187] on div "MRFU0026994 Carga #" at bounding box center [662, 188] width 147 height 30
drag, startPoint x: 674, startPoint y: 186, endPoint x: 570, endPoint y: 195, distance: 104.4
click at [0, 0] on div "Producto / SKU Producto / SKU Referencia MRFU0026994 Carga # OC # Reserva # Bil…" at bounding box center [0, 0] width 0 height 0
paste input "00691"
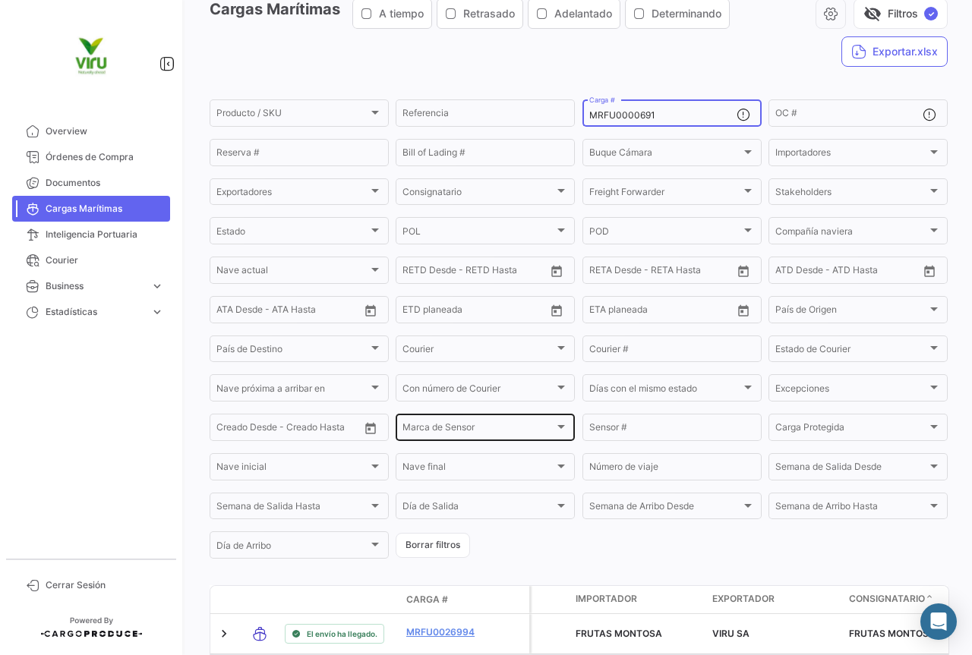
scroll to position [152, 0]
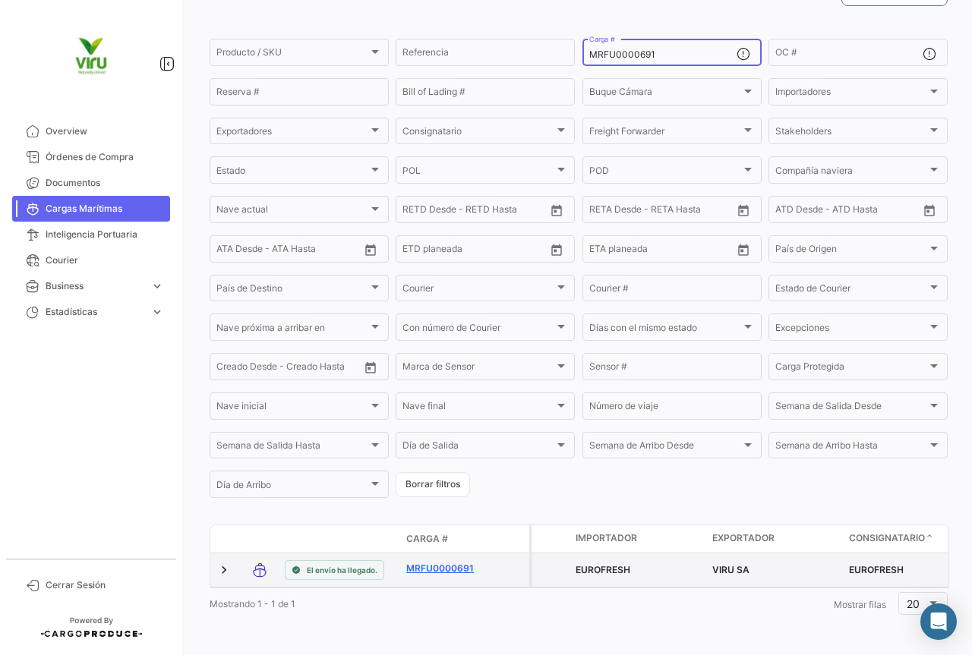
type input "MRFU0000691"
click at [464, 562] on link "MRFU0000691" at bounding box center [445, 569] width 79 height 14
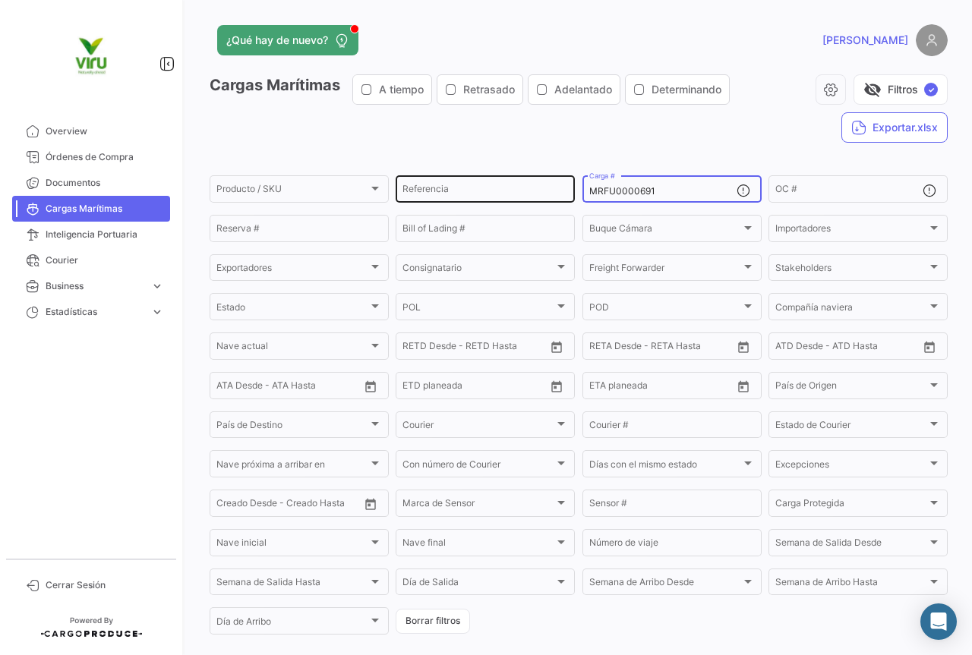
drag, startPoint x: 704, startPoint y: 188, endPoint x: 566, endPoint y: 191, distance: 138.2
click at [0, 0] on div "Producto / SKU Producto / SKU Referencia MRFU0000691 Carga # OC # Reserva # Bil…" at bounding box center [0, 0] width 0 height 0
paste input "MAU1433062"
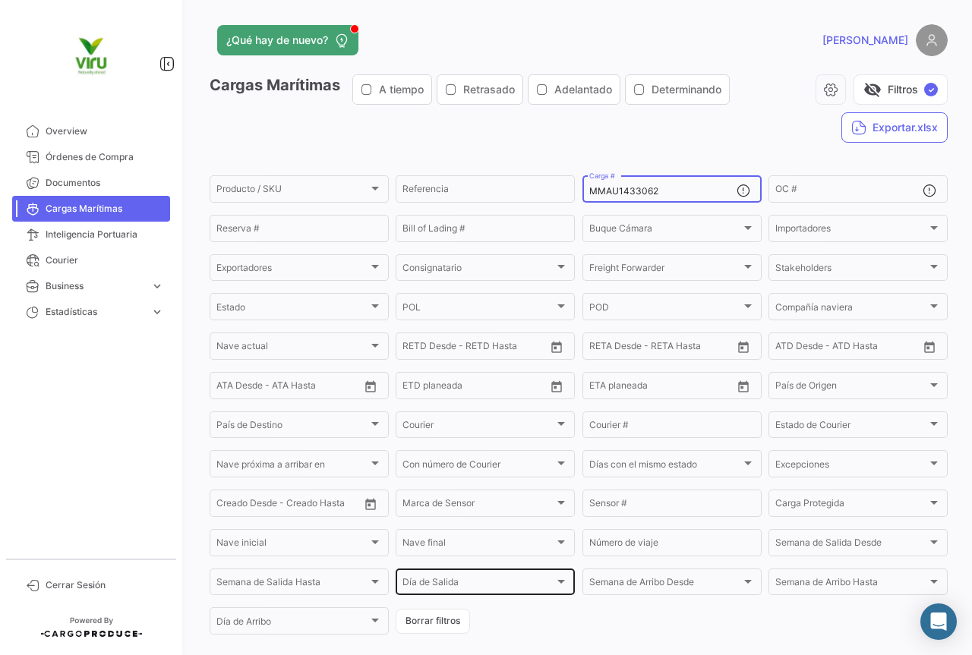
scroll to position [152, 0]
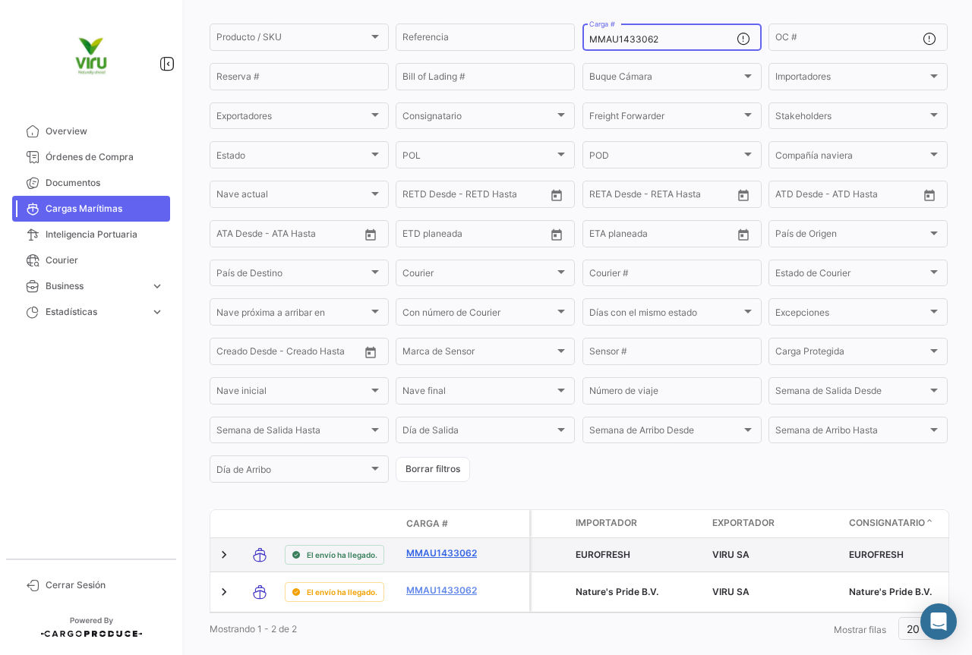
type input "MMAU1433062"
click at [455, 553] on link "MMAU1433062" at bounding box center [445, 554] width 79 height 14
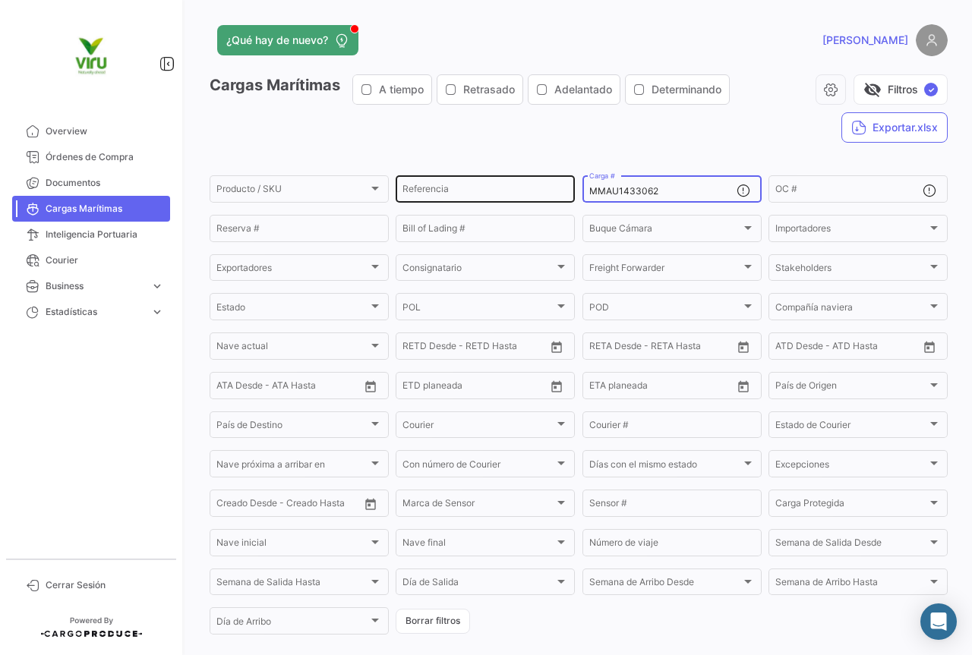
drag, startPoint x: 672, startPoint y: 188, endPoint x: 565, endPoint y: 188, distance: 107.0
click at [0, 0] on div "Producto / SKU Producto / SKU Referencia MMAU1433062 Carga # OC # Reserva # Bil…" at bounding box center [0, 0] width 0 height 0
paste input "320390"
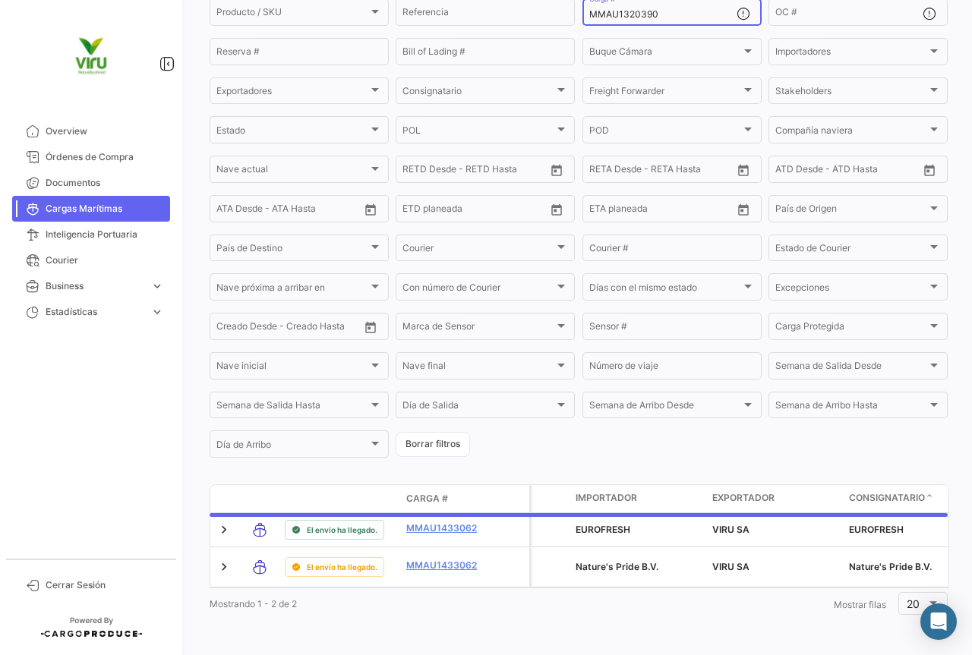
scroll to position [154, 0]
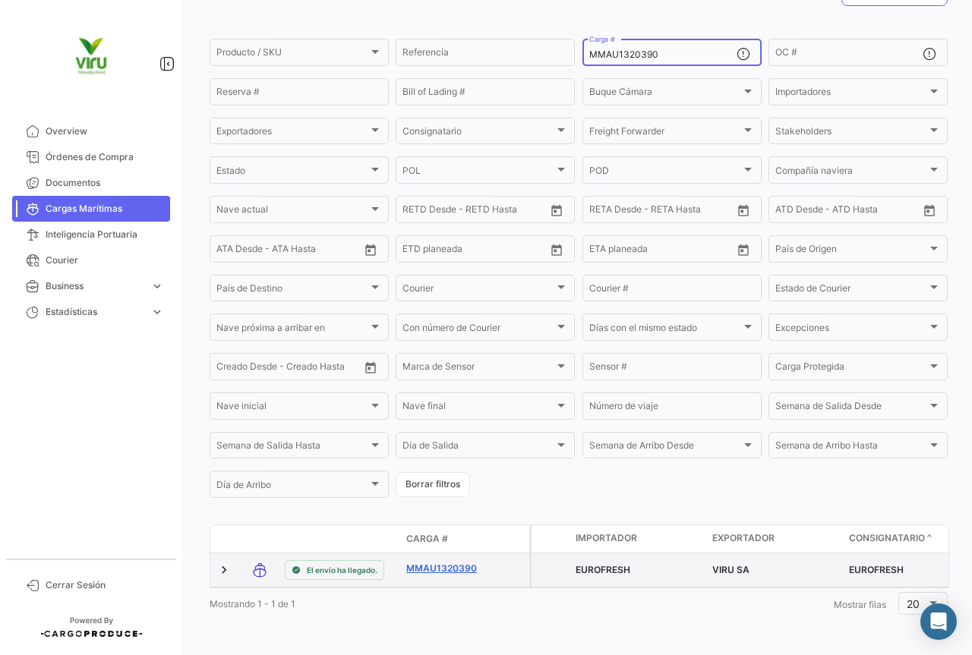
type input "MMAU1320390"
click at [450, 562] on link "MMAU1320390" at bounding box center [445, 569] width 79 height 14
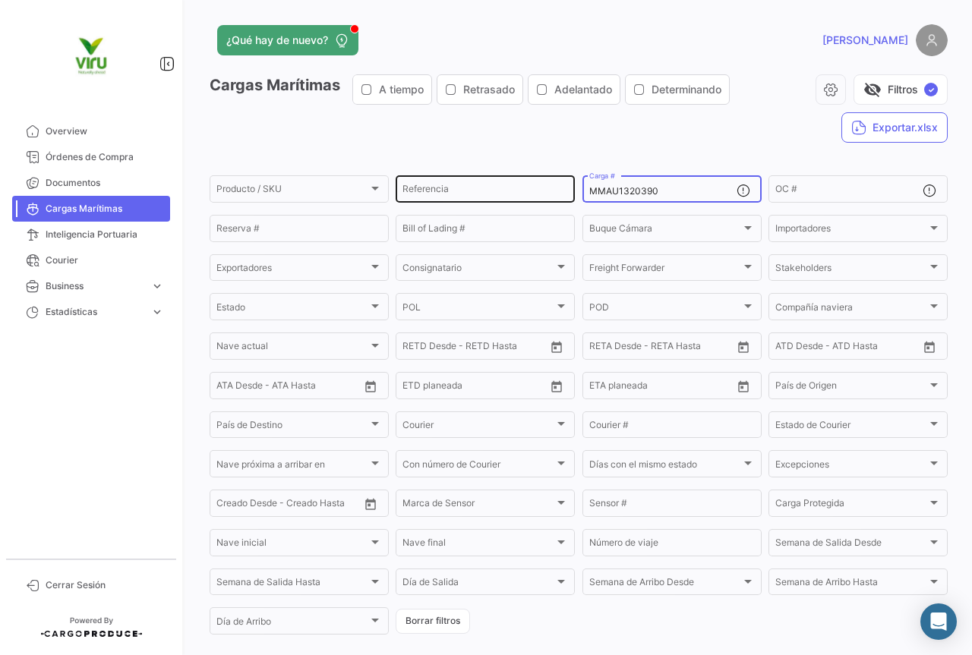
drag, startPoint x: 660, startPoint y: 193, endPoint x: 569, endPoint y: 191, distance: 91.9
click at [0, 0] on div "Producto / SKU Producto / SKU Referencia MMAU1320390 Carga # OC # Reserva # Bil…" at bounding box center [0, 0] width 0 height 0
paste input "410914"
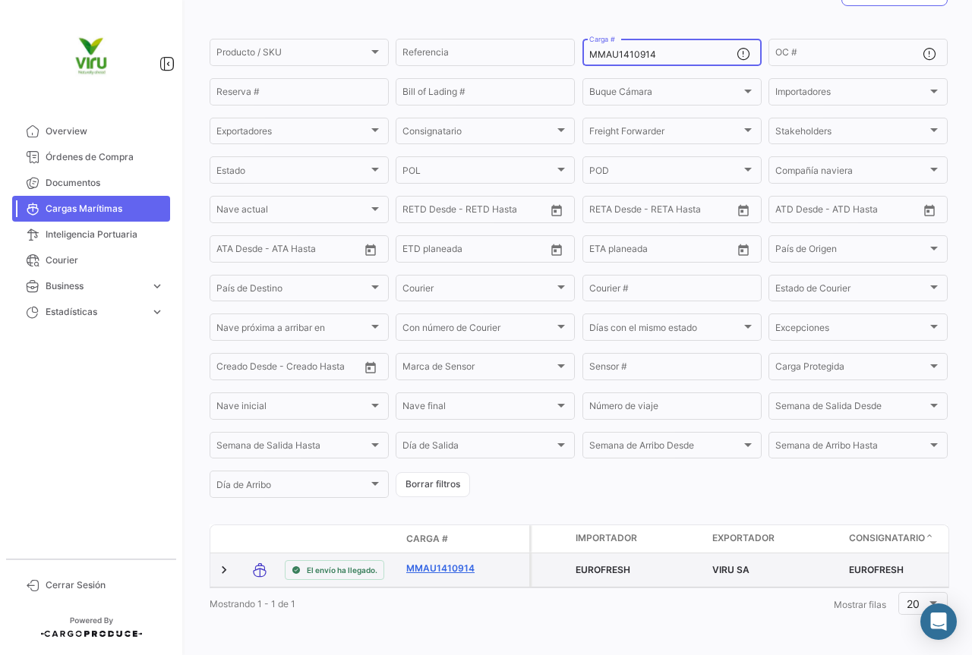
scroll to position [148, 0]
type input "MMAU1410914"
click at [466, 562] on link "MMAU1410914" at bounding box center [445, 569] width 79 height 14
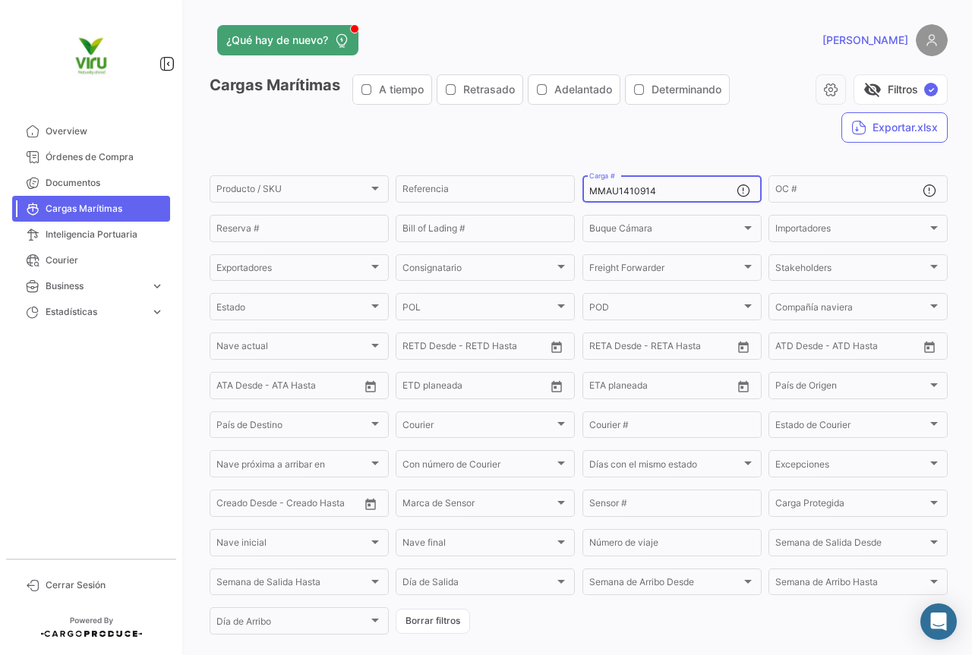
drag, startPoint x: 676, startPoint y: 188, endPoint x: 581, endPoint y: 195, distance: 95.9
click at [582, 195] on div "MMAU1410914 Carga #" at bounding box center [671, 188] width 179 height 30
paste input "RFU0017040"
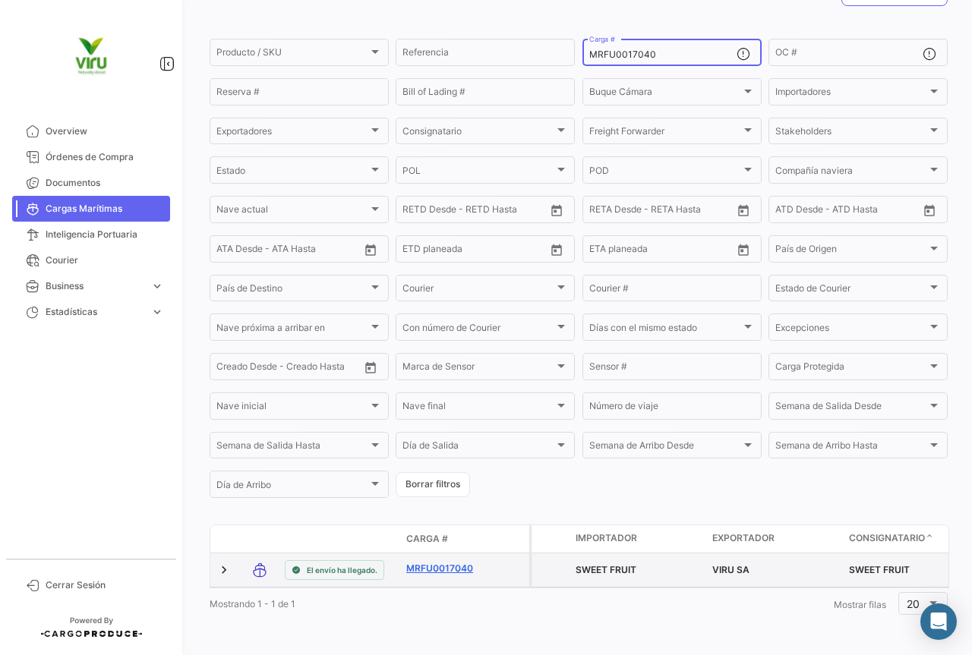
type input "MRFU0017040"
click at [453, 562] on link "MRFU0017040" at bounding box center [445, 569] width 79 height 14
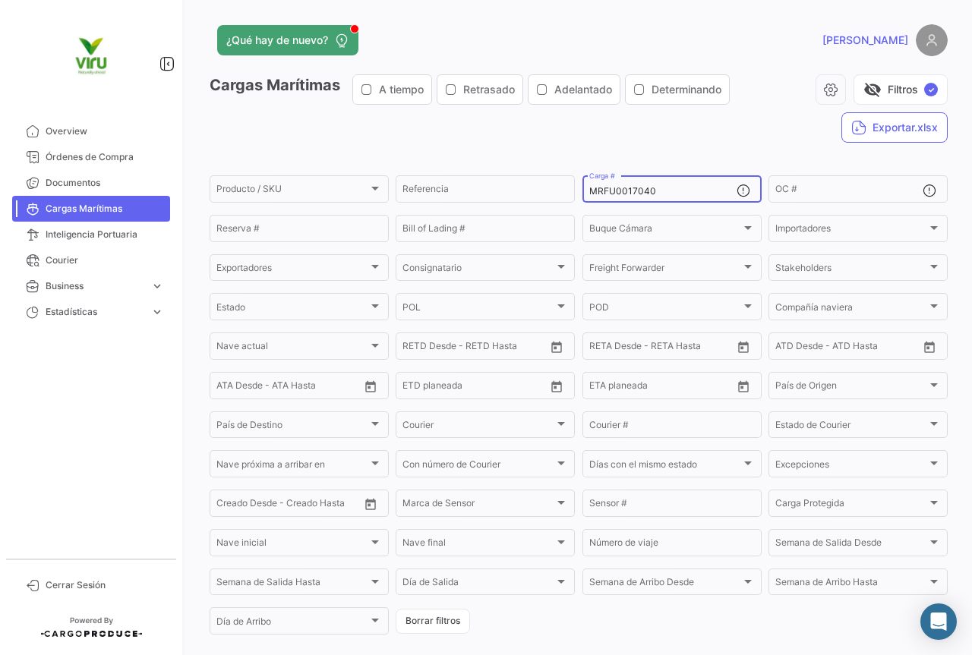
click at [668, 199] on div "MRFU0017040 Carga #" at bounding box center [662, 188] width 147 height 30
drag, startPoint x: 670, startPoint y: 197, endPoint x: 575, endPoint y: 194, distance: 94.9
click at [575, 194] on form "Producto / SKU Producto / SKU Referencia MRFU0017040 Carga # OC # Reserva # Bil…" at bounding box center [579, 405] width 738 height 464
paste input "MAU1306026"
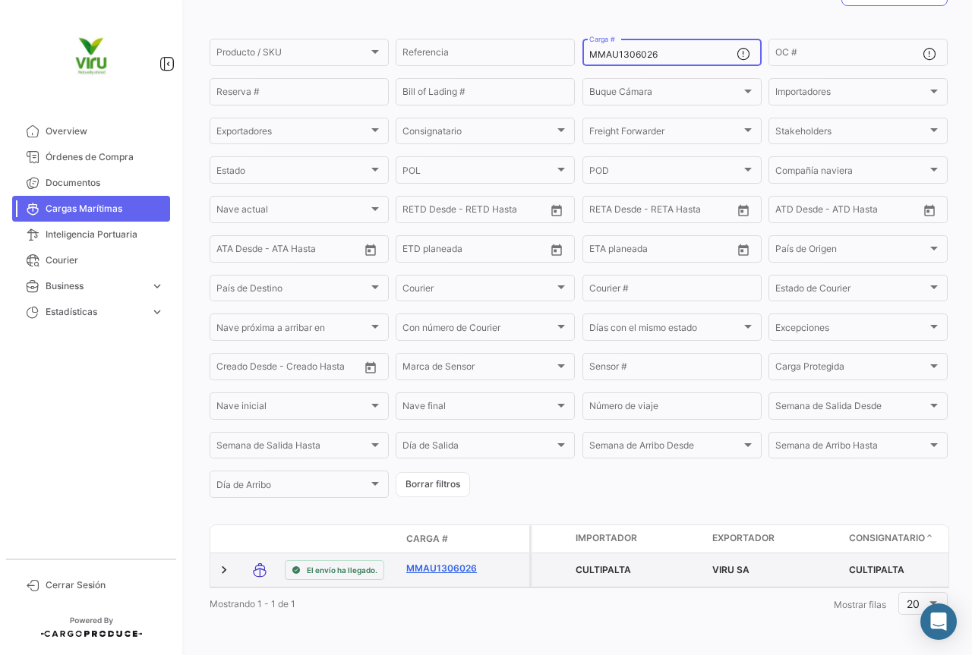
type input "MMAU1306026"
click at [451, 562] on link "MMAU1306026" at bounding box center [445, 569] width 79 height 14
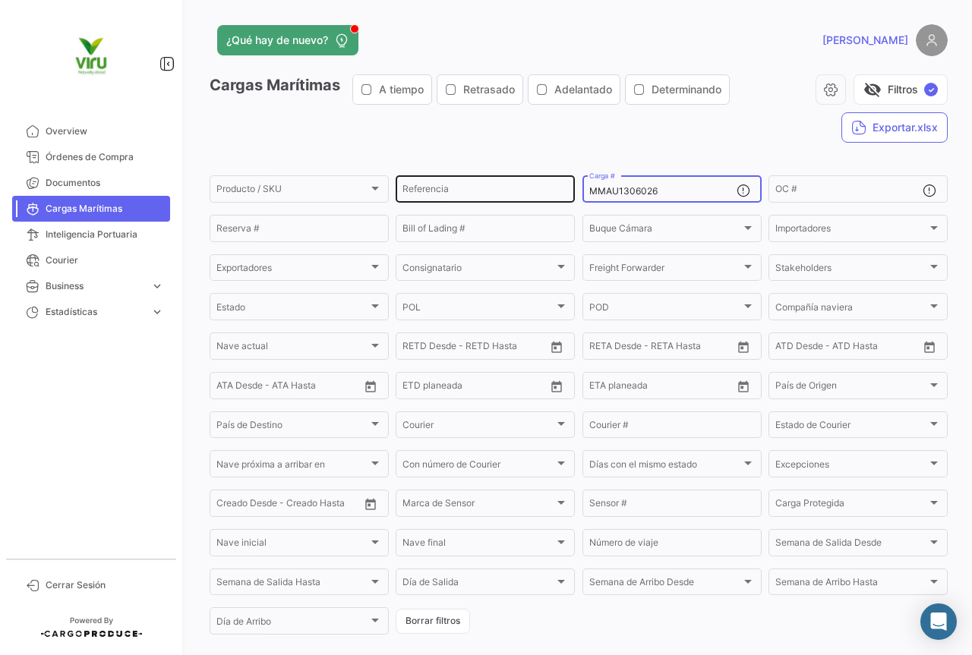
drag, startPoint x: 680, startPoint y: 188, endPoint x: 556, endPoint y: 188, distance: 124.5
click at [0, 0] on div "Producto / SKU Producto / SKU Referencia MMAU1306026 Carga # OC # Reserva # Bil…" at bounding box center [0, 0] width 0 height 0
paste input "RFU0023315"
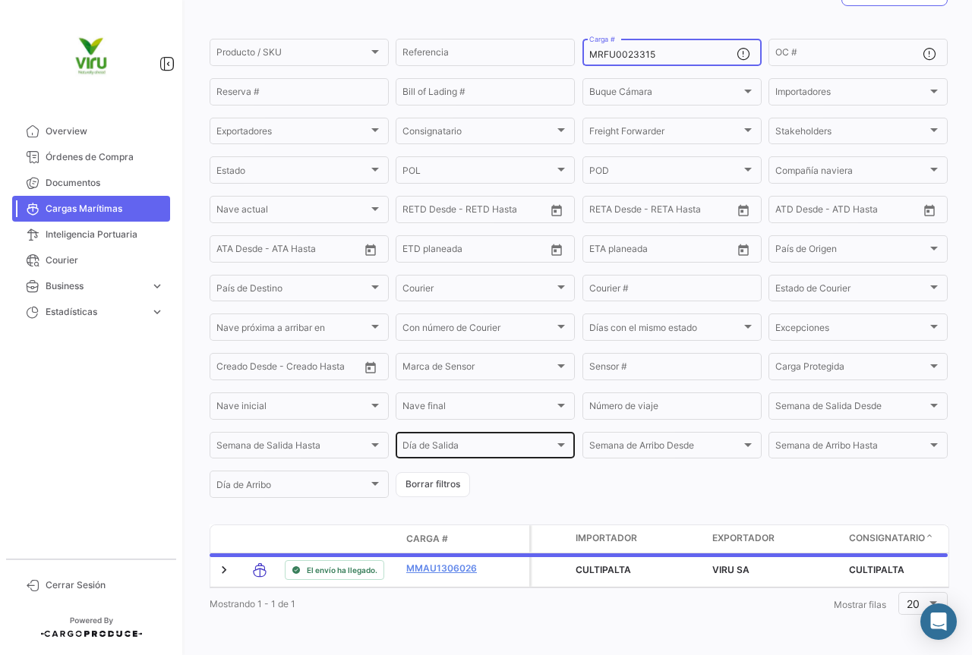
scroll to position [154, 0]
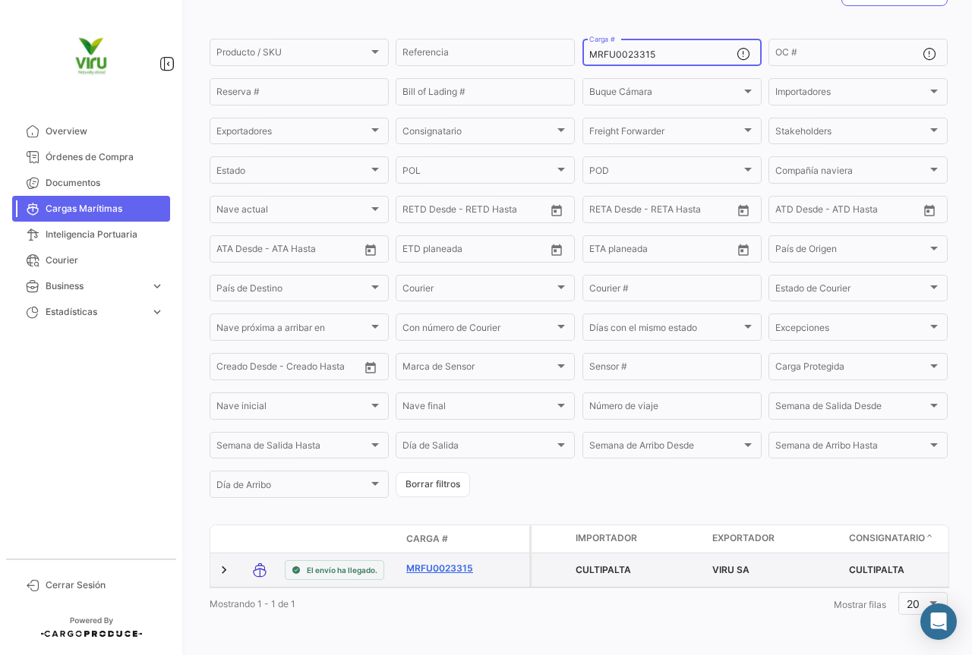
type input "MRFU0023315"
click at [467, 562] on link "MRFU0023315" at bounding box center [445, 569] width 79 height 14
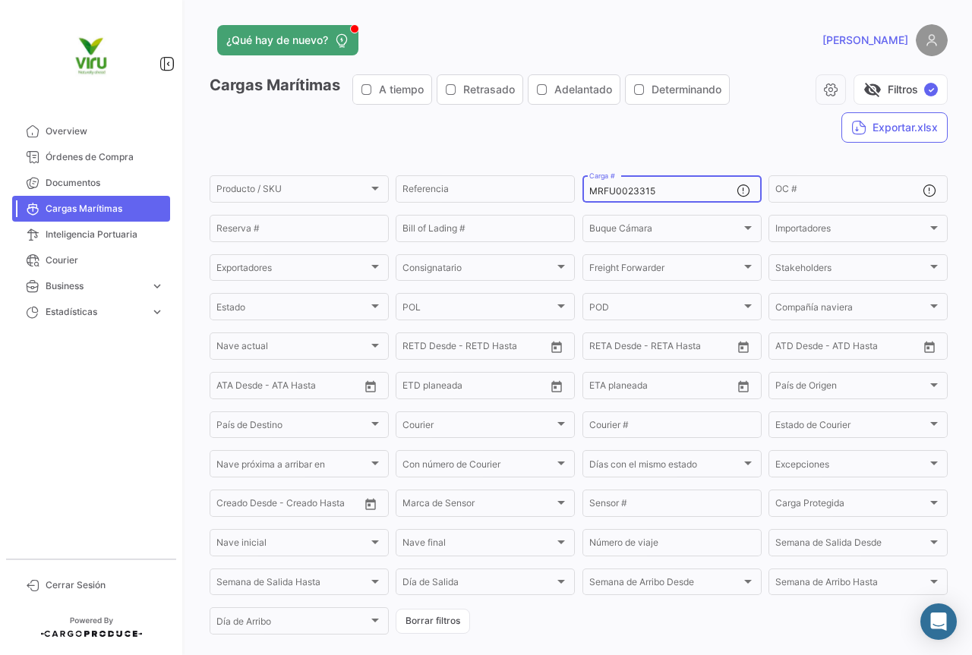
drag, startPoint x: 671, startPoint y: 191, endPoint x: 581, endPoint y: 194, distance: 90.4
click at [582, 194] on div "MRFU0023315 Carga #" at bounding box center [671, 188] width 179 height 30
paste input "MAU130974"
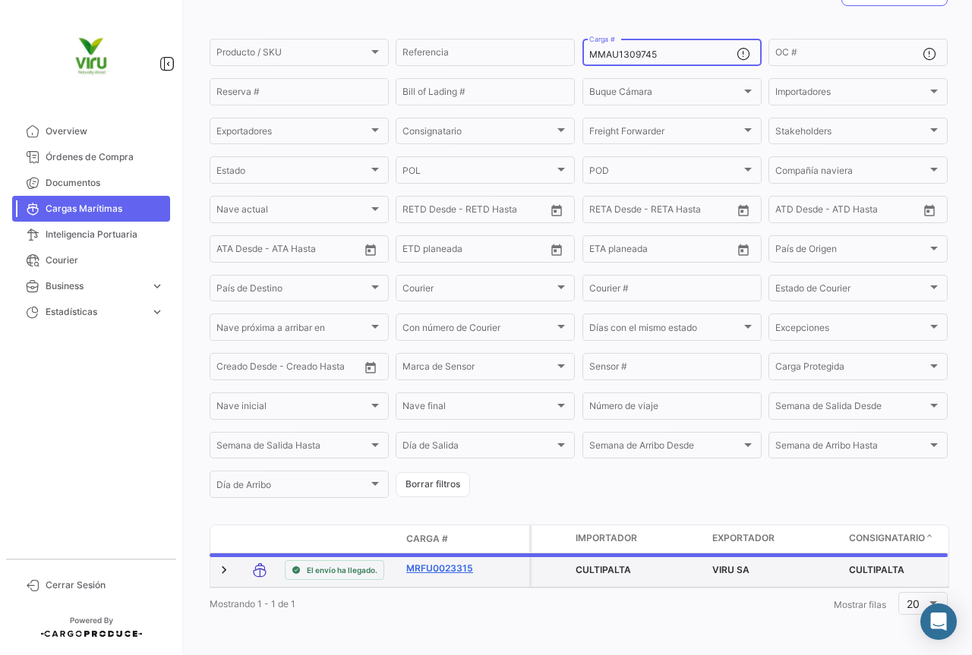
scroll to position [148, 0]
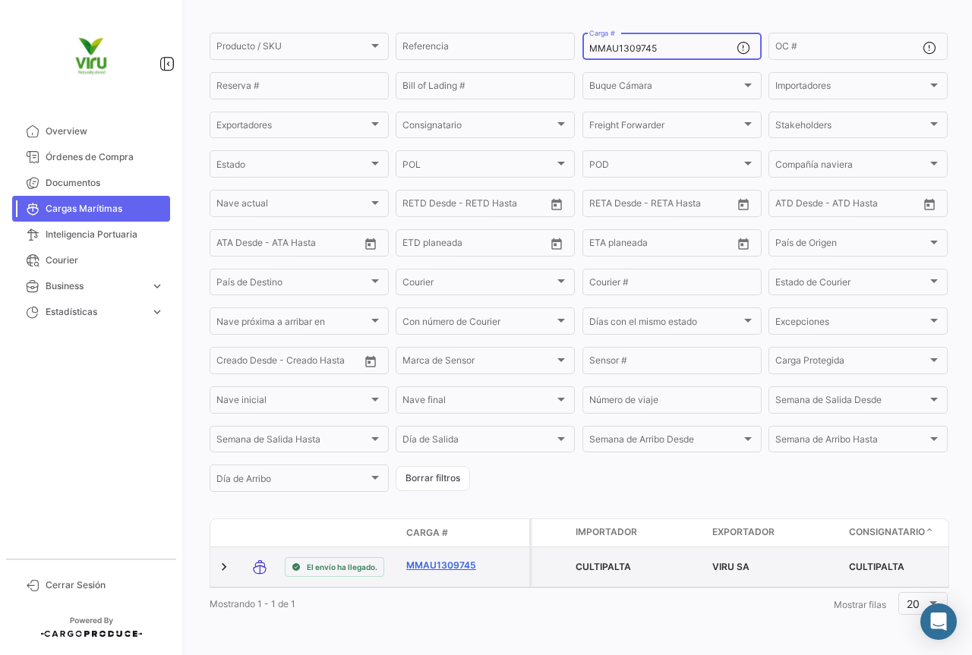
type input "MMAU1309745"
click at [442, 559] on link "MMAU1309745" at bounding box center [445, 566] width 79 height 14
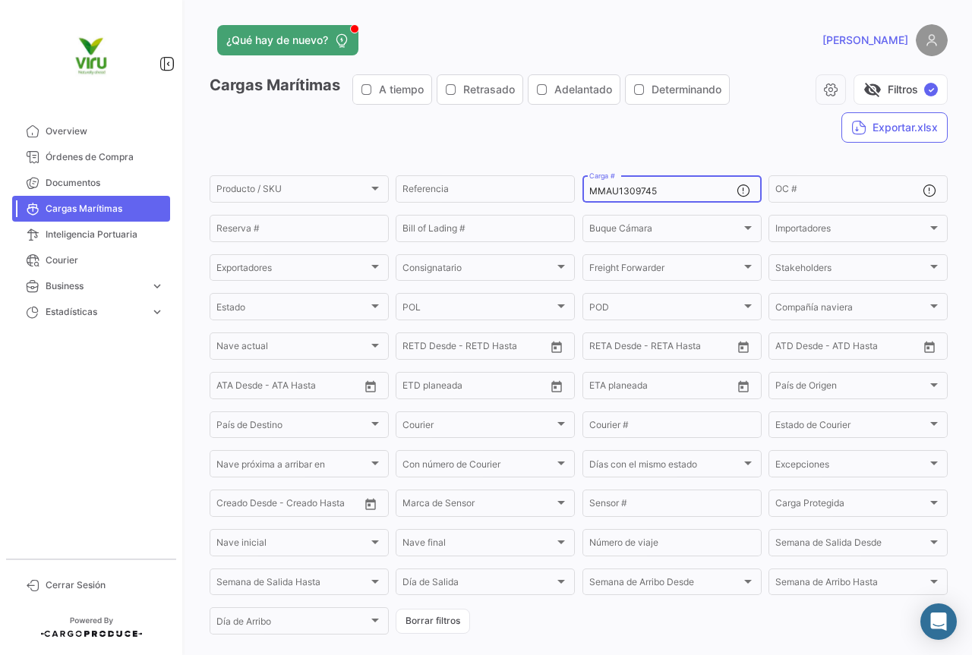
drag, startPoint x: 651, startPoint y: 191, endPoint x: 577, endPoint y: 200, distance: 75.0
click at [577, 200] on form "Producto / SKU Producto / SKU Referencia MMAU1309745 Carga # OC # Reserva # Bil…" at bounding box center [579, 405] width 738 height 464
paste input "444848"
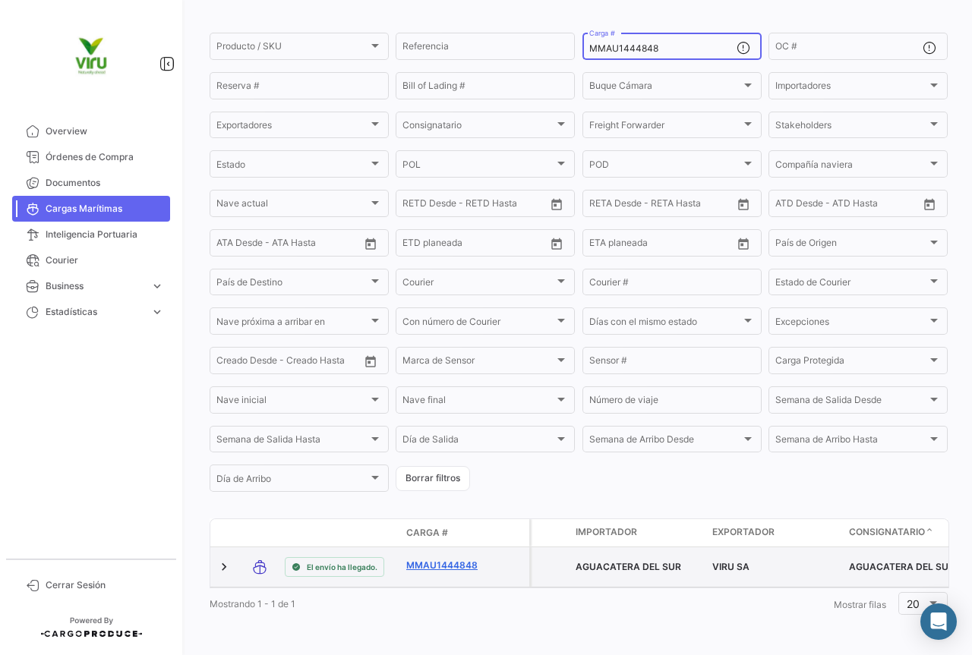
type input "MMAU1444848"
click at [451, 559] on link "MMAU1444848" at bounding box center [445, 566] width 79 height 14
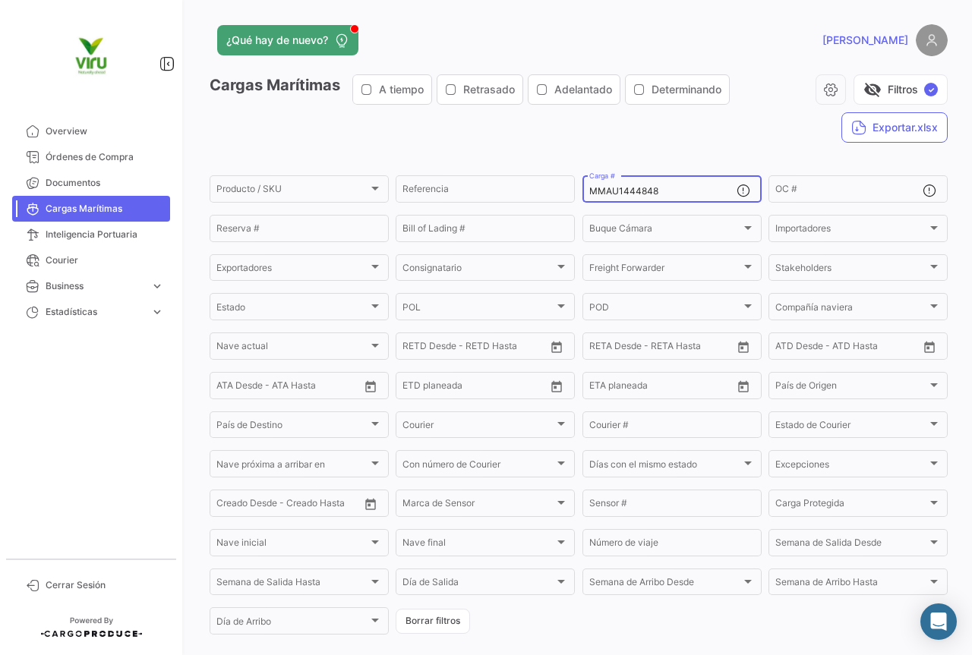
drag, startPoint x: 697, startPoint y: 191, endPoint x: 624, endPoint y: 198, distance: 73.3
click at [0, 0] on div "Producto / SKU Producto / SKU Referencia MMAU1444848 Carga # OC # Reserva # Bil…" at bounding box center [0, 0] width 0 height 0
paste input "CGMU6922167"
type input "CGMU6922167"
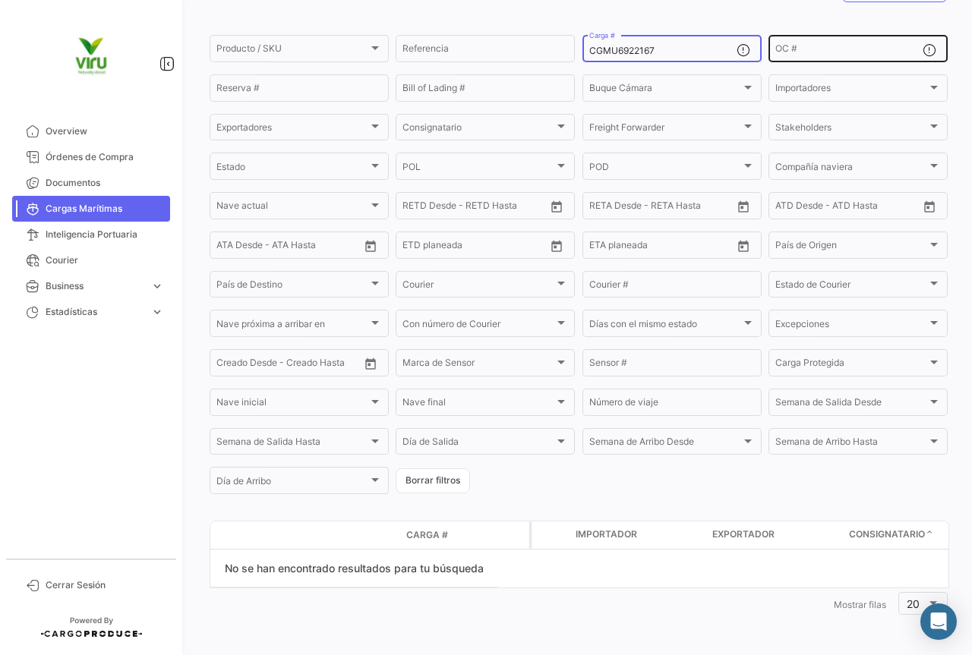
click at [793, 45] on div "OC #" at bounding box center [848, 48] width 147 height 30
paste input "20079823"
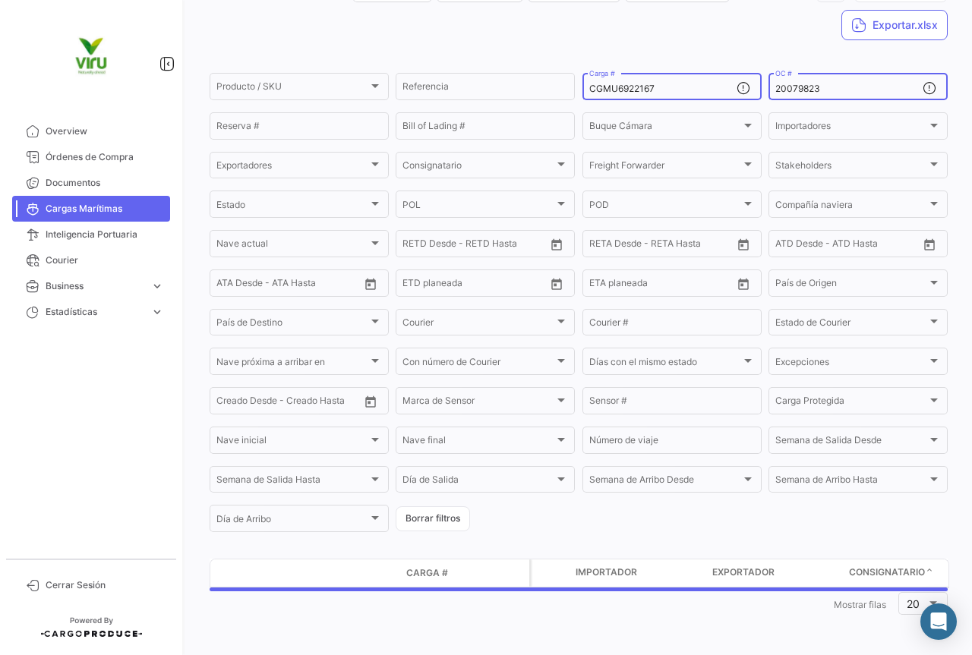
type input "20079823"
drag, startPoint x: 684, startPoint y: 84, endPoint x: 553, endPoint y: 84, distance: 130.6
click at [0, 0] on div "Producto / SKU Producto / SKU Referencia CGMU6922167 Carga # 20079823 OC # Rese…" at bounding box center [0, 0] width 0 height 0
click at [833, 89] on input "20079823" at bounding box center [848, 89] width 147 height 11
type input "2"
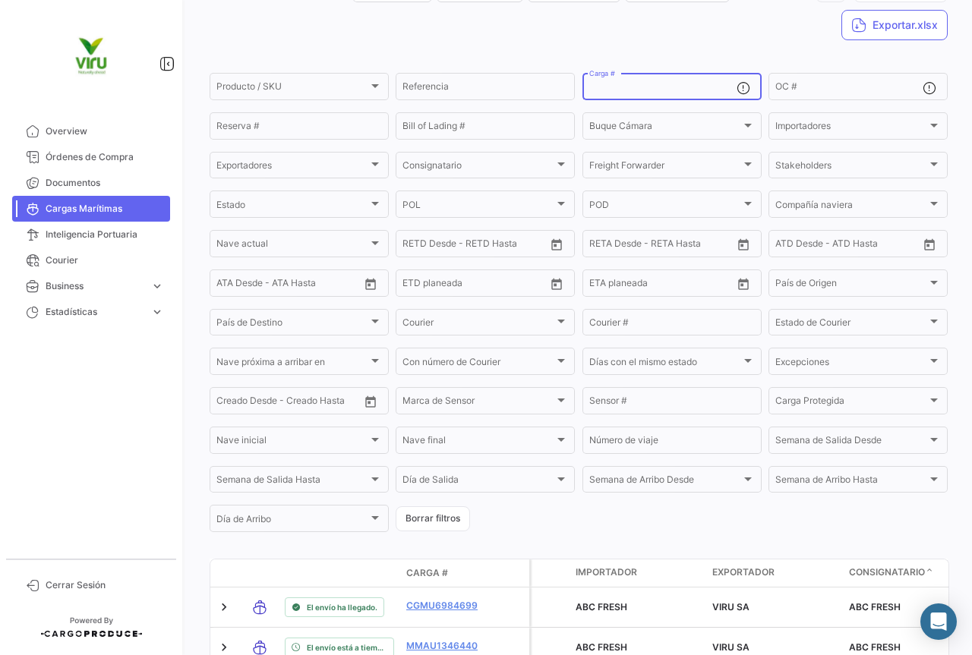
click at [601, 90] on input "Carga #" at bounding box center [662, 89] width 147 height 11
paste input "CGMU6922167"
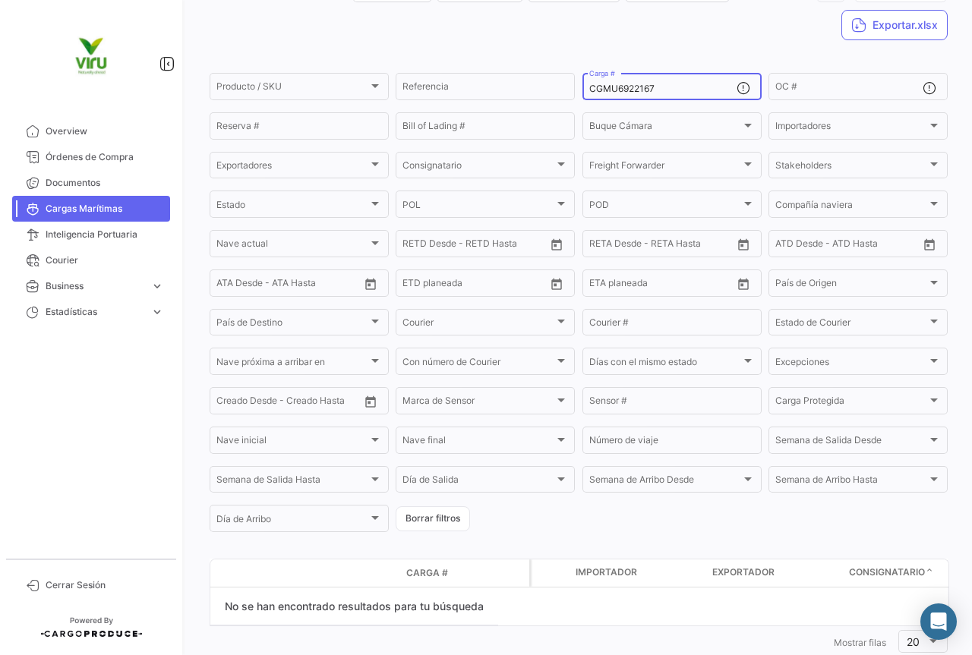
type input "CGMU6922167"
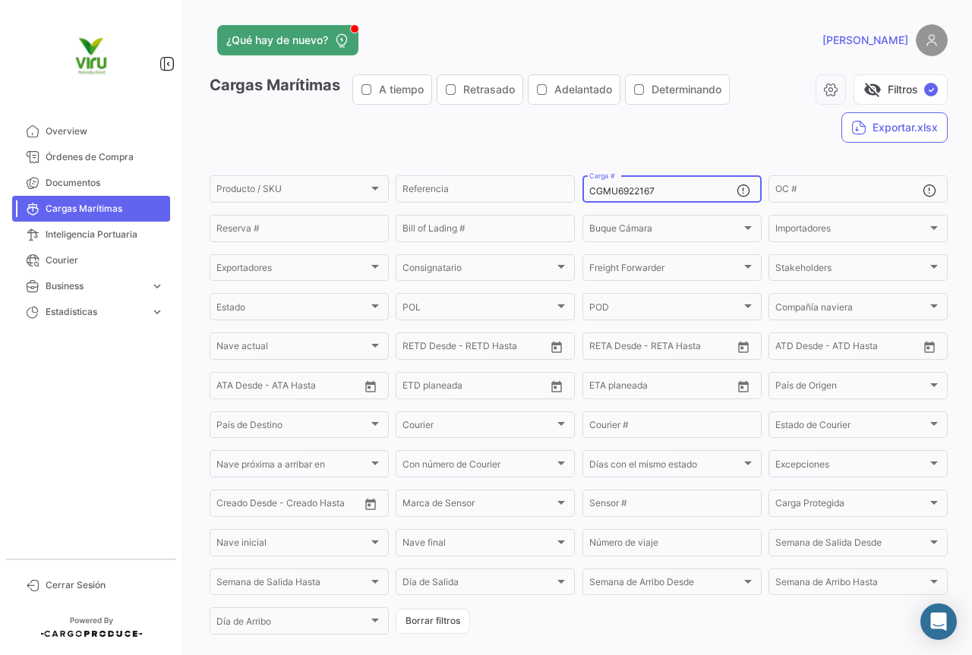
scroll to position [76, 0]
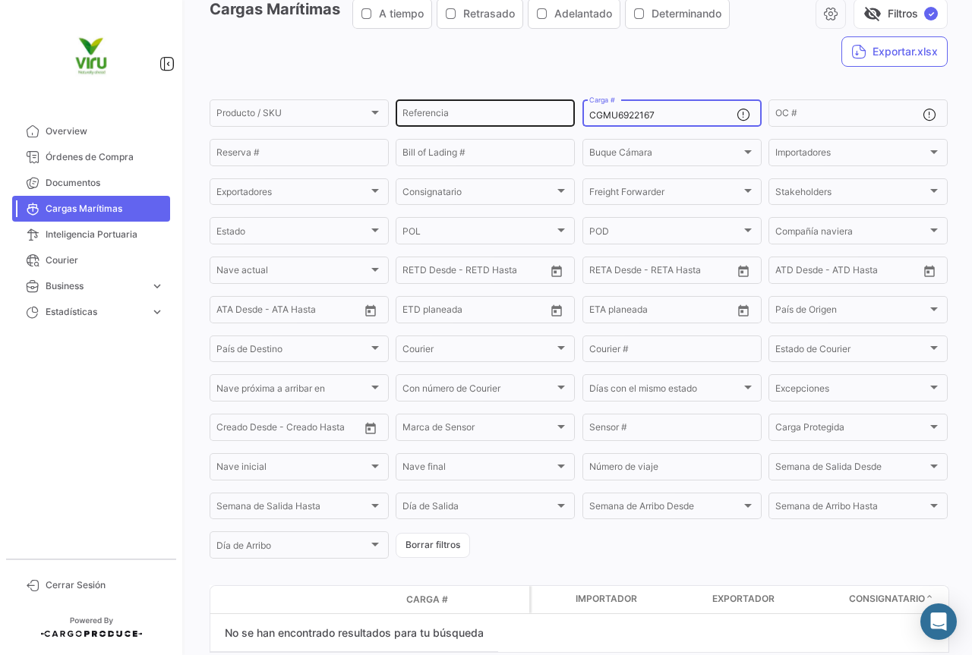
drag, startPoint x: 587, startPoint y: 114, endPoint x: 559, endPoint y: 114, distance: 27.3
click at [0, 0] on div "Producto / SKU Producto / SKU Referencia CGMU6922167 Carga # OC # Reserva # Bil…" at bounding box center [0, 0] width 0 height 0
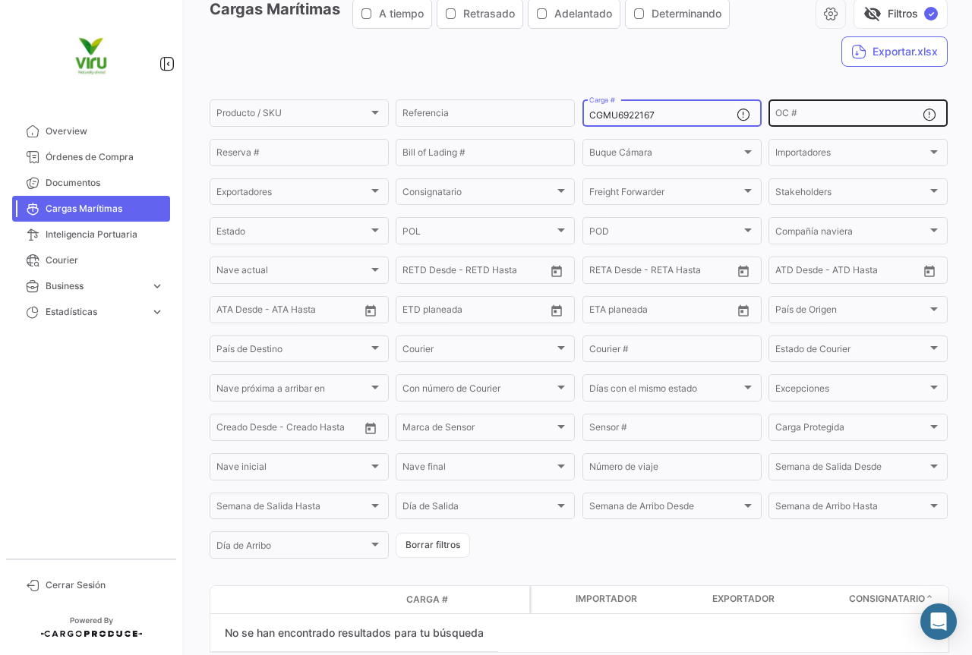
drag, startPoint x: 660, startPoint y: 113, endPoint x: 778, endPoint y: 109, distance: 117.7
click at [0, 0] on div "Producto / SKU Producto / SKU Referencia CGMU6922167 Carga # OC # Reserva # Bil…" at bounding box center [0, 0] width 0 height 0
